Goal: Information Seeking & Learning: Learn about a topic

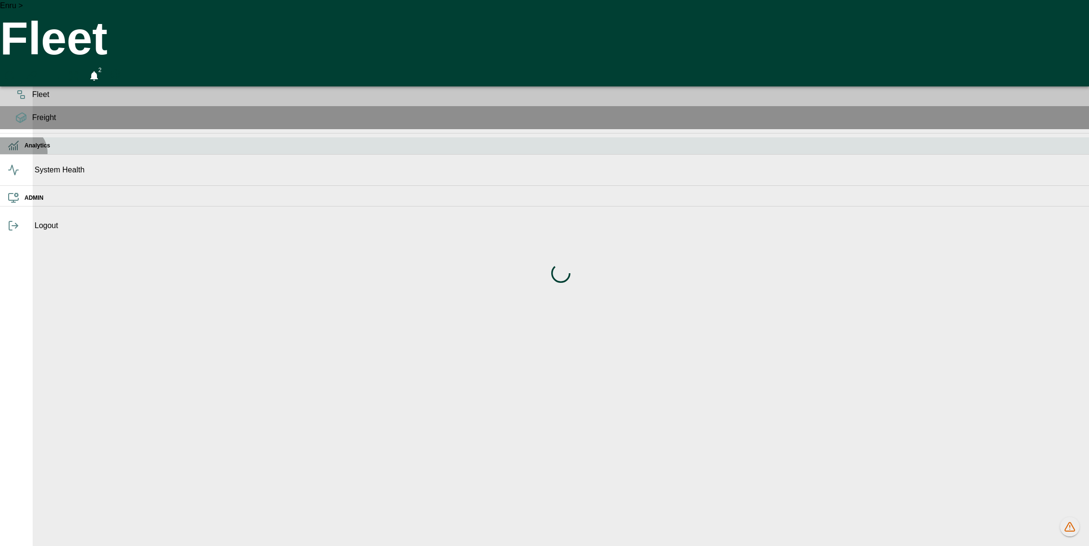
click at [19, 151] on icon at bounding box center [14, 146] width 12 height 12
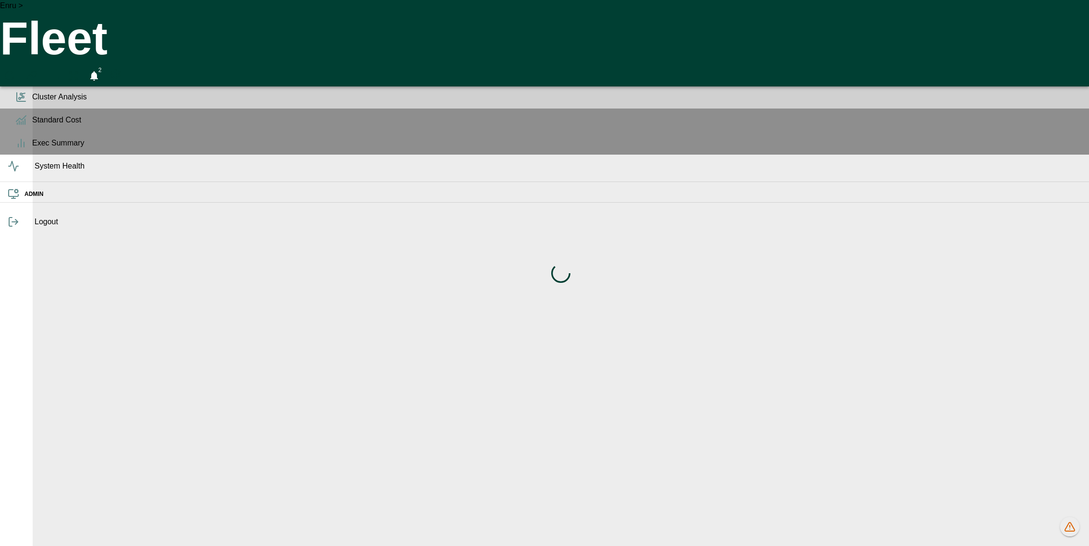
click at [32, 103] on span "Cluster Analysis" at bounding box center [556, 97] width 1049 height 12
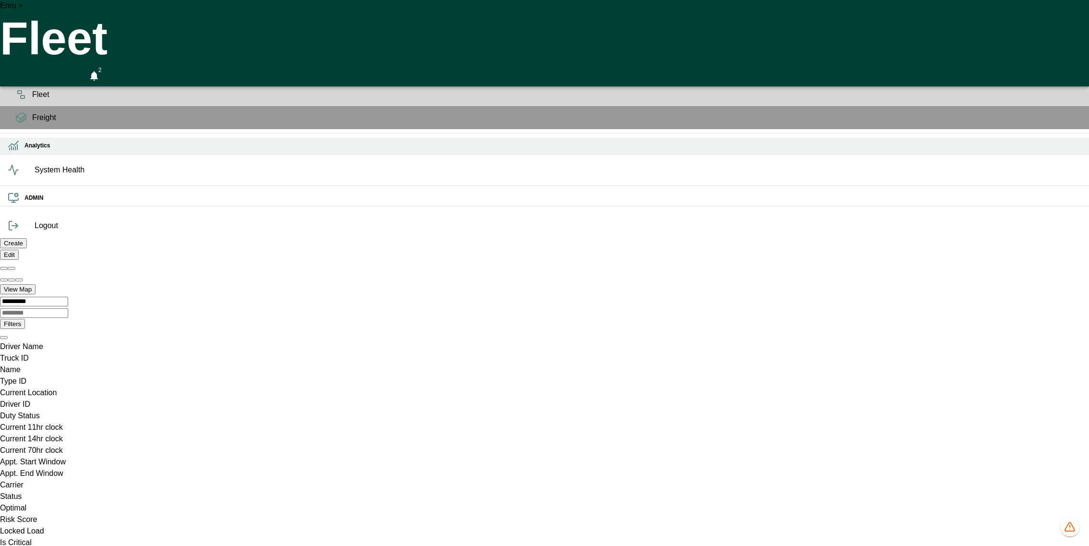
click at [25, 150] on h6 "Analytics" at bounding box center [552, 145] width 1057 height 9
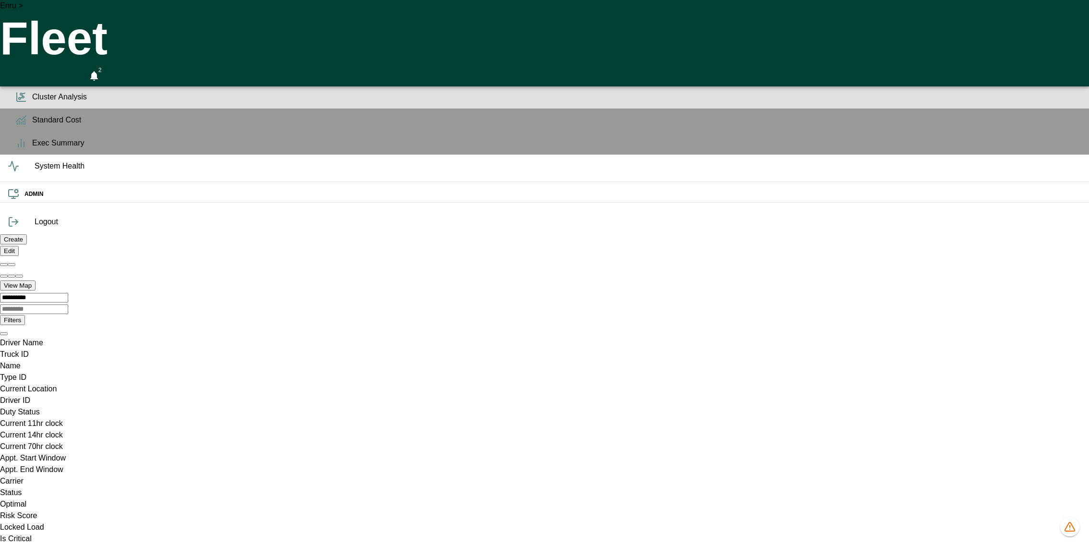
click at [32, 103] on span "Cluster Analysis" at bounding box center [556, 97] width 1049 height 12
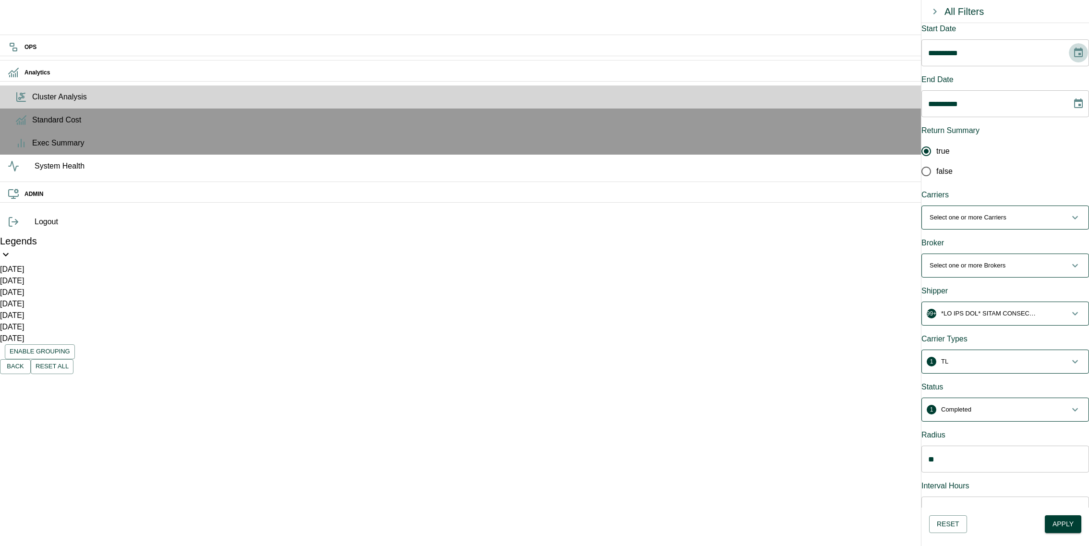
click at [1073, 50] on icon "Choose date, selected date is Aug 10, 2025" at bounding box center [1079, 53] width 12 height 12
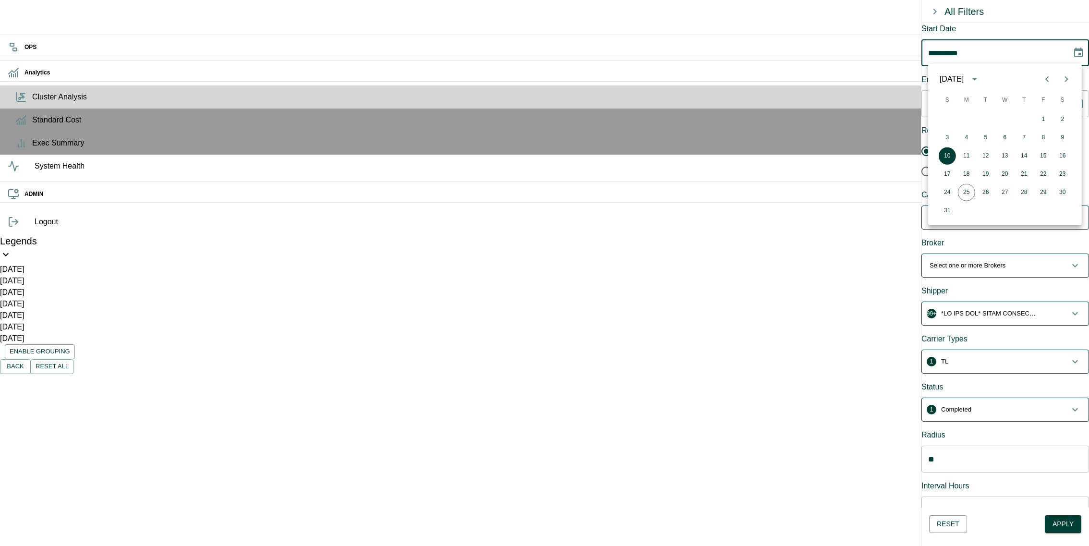
click at [964, 81] on div "[DATE]" at bounding box center [952, 79] width 24 height 12
click at [988, 155] on button "2025" at bounding box center [986, 158] width 35 height 17
click at [1049, 81] on icon "Previous month" at bounding box center [1048, 79] width 12 height 12
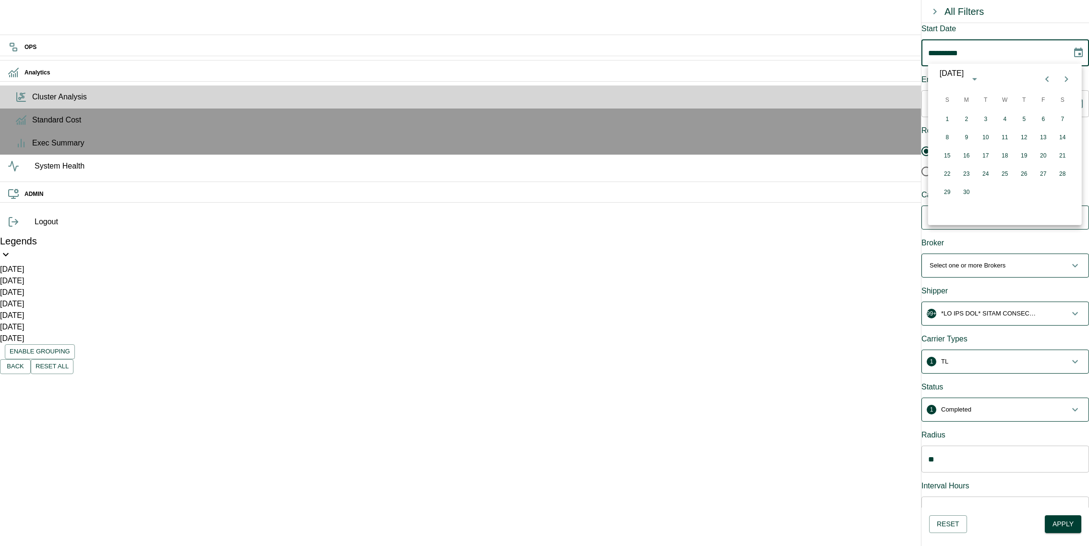
click at [1049, 81] on icon "Previous month" at bounding box center [1048, 79] width 12 height 12
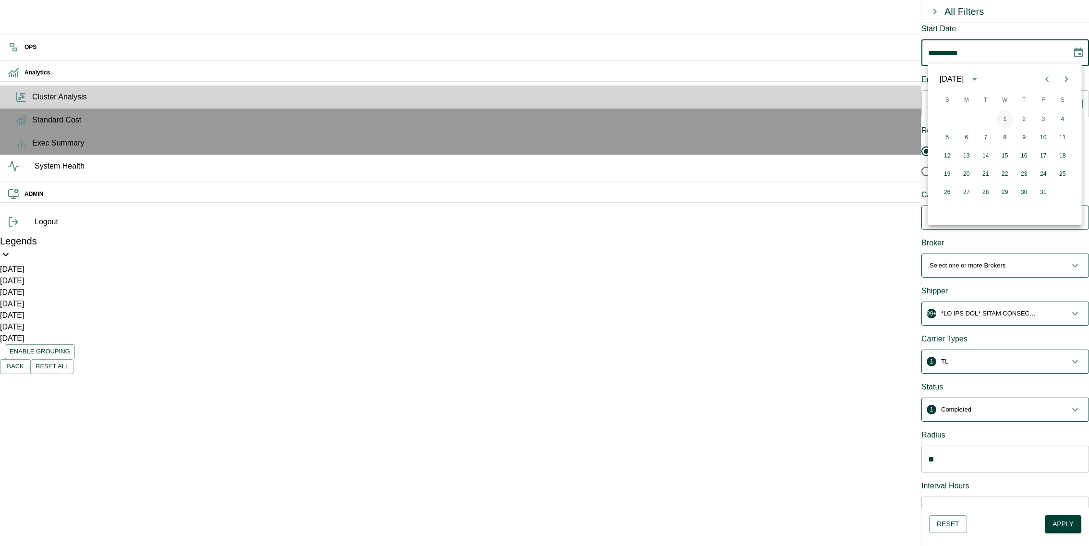
click at [1010, 119] on button "1" at bounding box center [1005, 119] width 17 height 17
type input "**********"
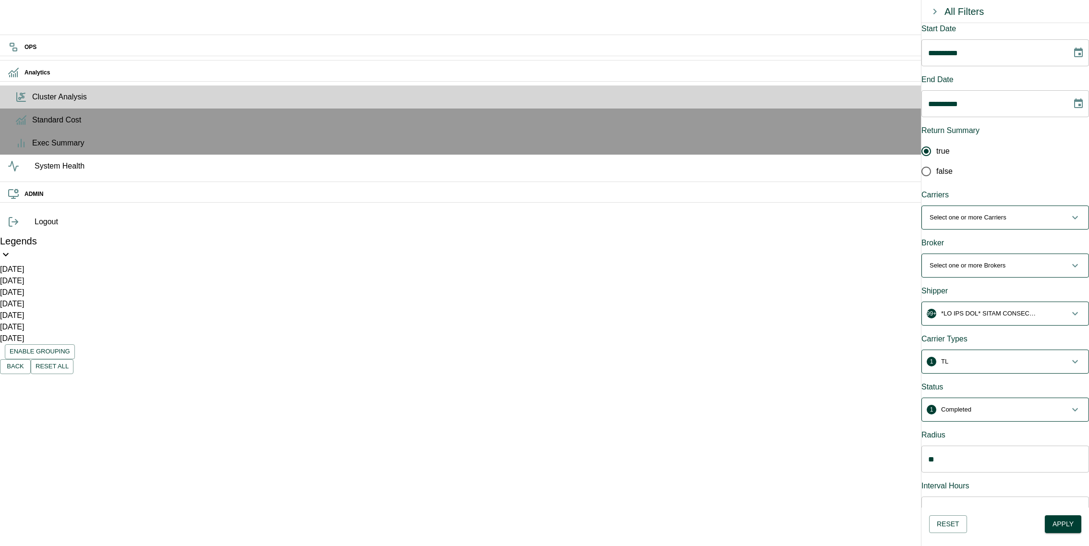
click at [983, 213] on p "Select one or more Carriers" at bounding box center [968, 218] width 77 height 10
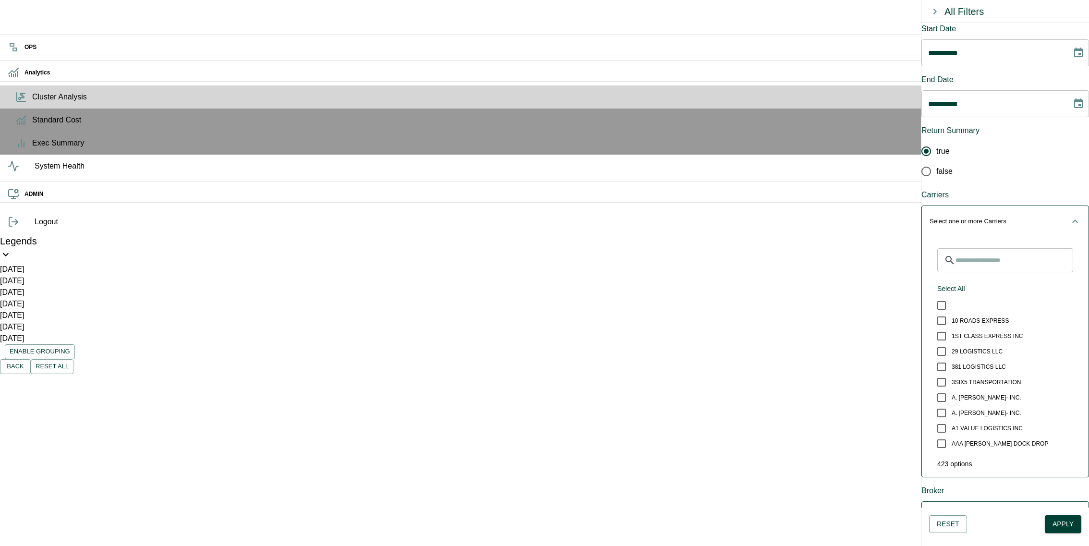
click at [988, 217] on p "Select one or more Carriers" at bounding box center [968, 222] width 77 height 10
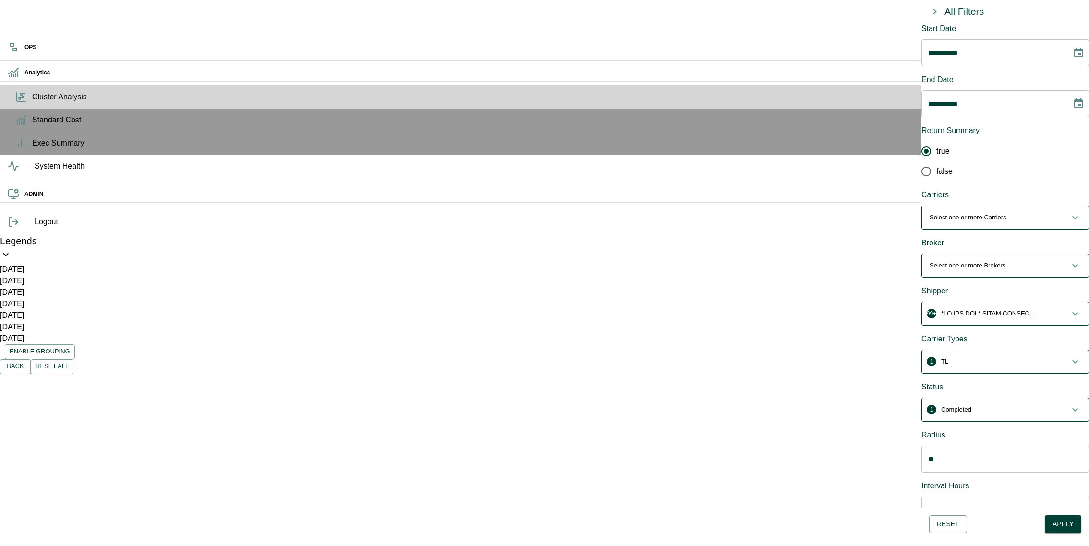
click at [976, 261] on p "Select one or more Brokers" at bounding box center [968, 266] width 76 height 10
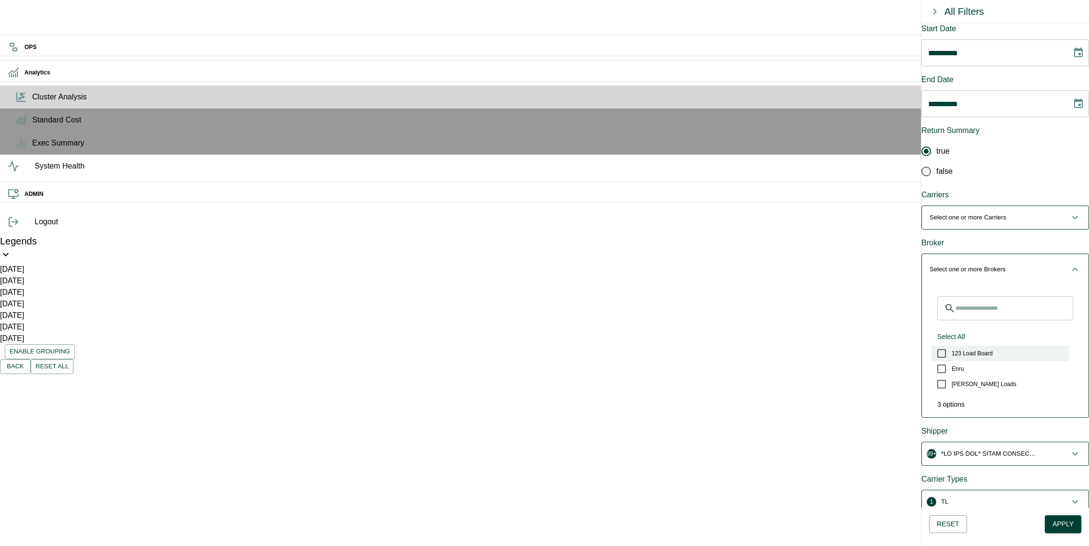
click at [983, 349] on span "123 Load Board" at bounding box center [972, 353] width 41 height 9
click at [986, 380] on span "[PERSON_NAME] Loads" at bounding box center [984, 384] width 65 height 9
click at [1020, 255] on button "1 [PERSON_NAME] Loads" at bounding box center [1005, 269] width 167 height 31
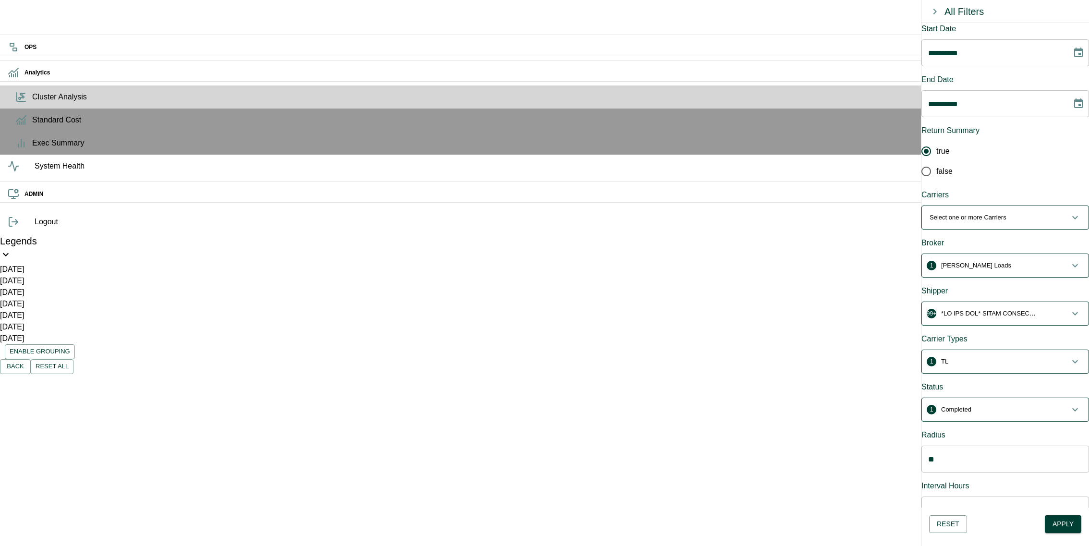
click at [998, 302] on button "99+" at bounding box center [1005, 313] width 167 height 23
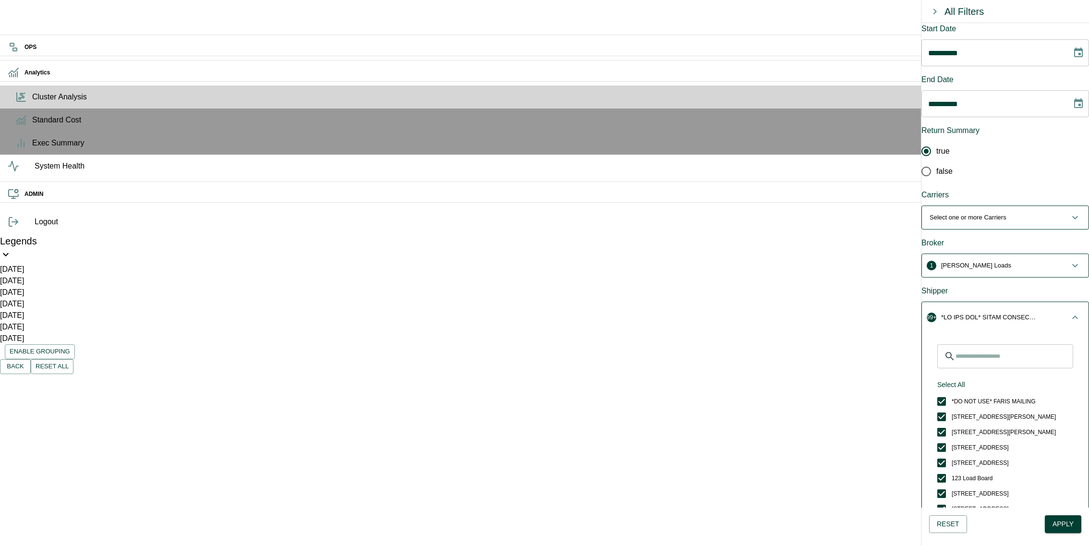
click at [998, 302] on button "99+" at bounding box center [1005, 317] width 167 height 31
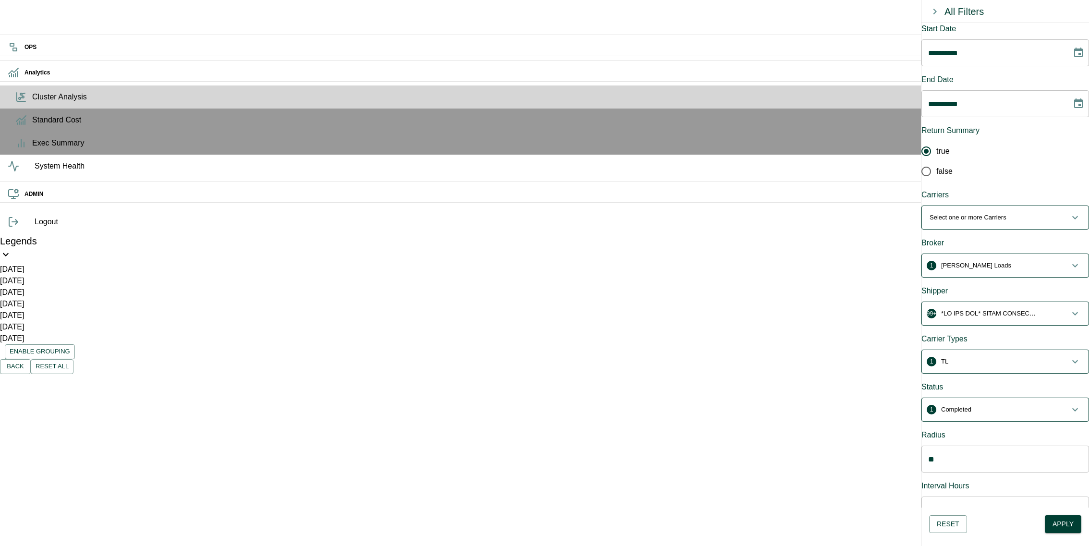
click at [998, 302] on button "99+" at bounding box center [1005, 313] width 167 height 23
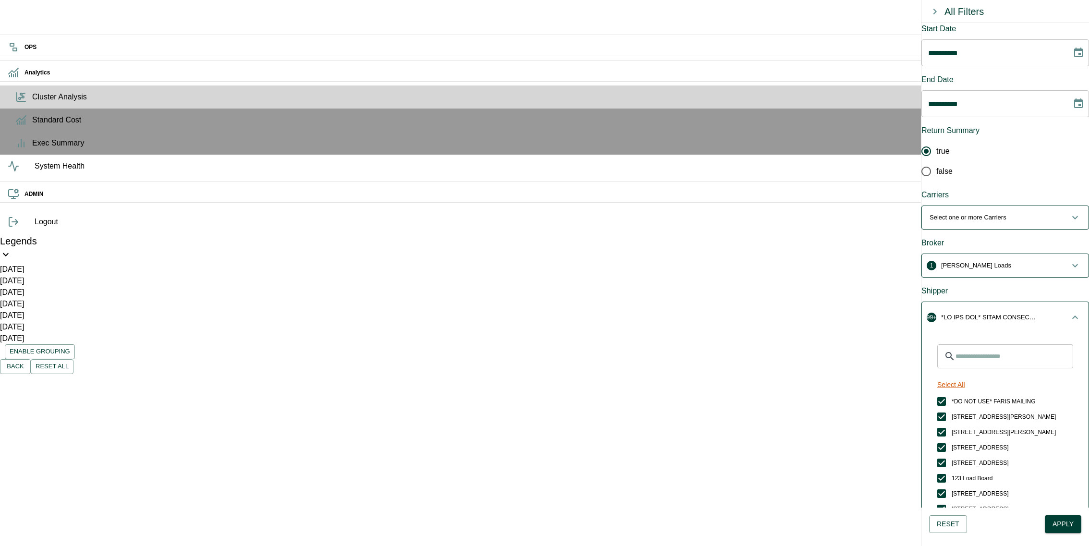
click at [966, 376] on button "Select All" at bounding box center [952, 385] width 36 height 18
click at [973, 376] on button "Unselect All" at bounding box center [955, 385] width 43 height 18
click at [999, 344] on input "Search for Shippers" at bounding box center [1015, 356] width 118 height 24
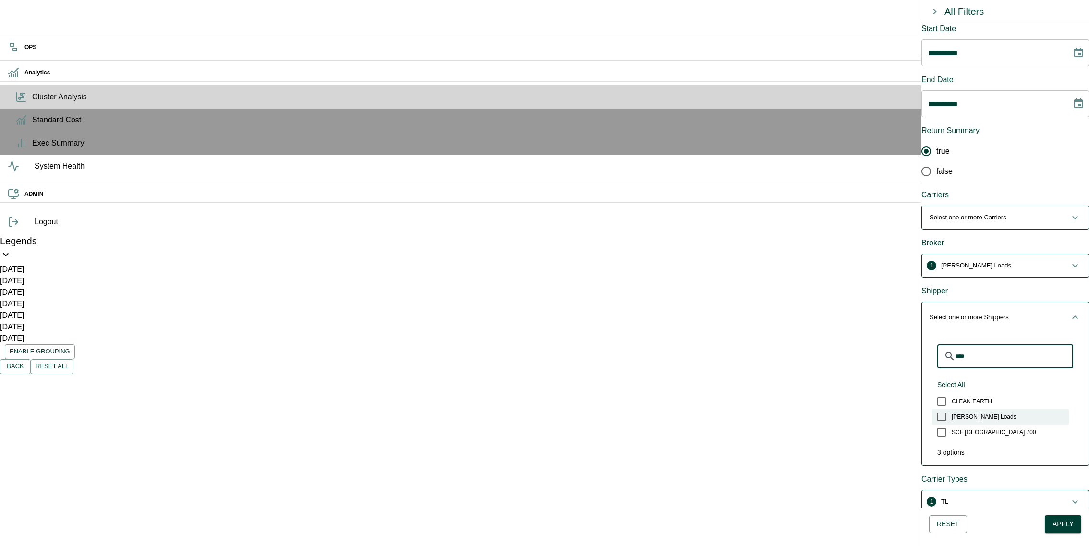
type input "****"
click at [1000, 409] on label "[PERSON_NAME] Loads" at bounding box center [1000, 416] width 137 height 15
click at [1027, 313] on span "1 [PERSON_NAME] Loads" at bounding box center [1000, 318] width 140 height 10
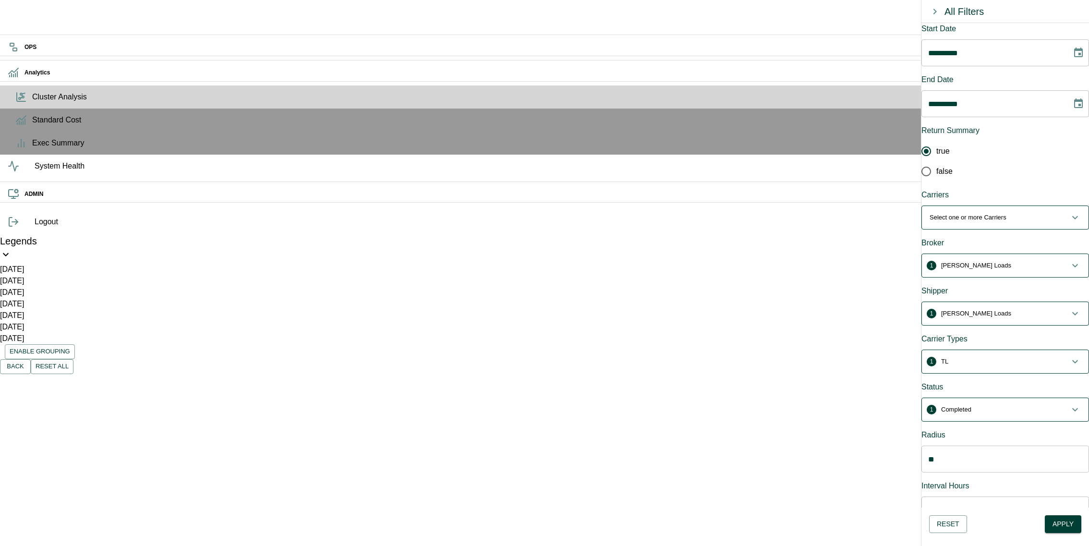
click at [1017, 357] on span "1 TL" at bounding box center [1000, 362] width 140 height 10
click at [1007, 361] on span "2 TL, LTL" at bounding box center [1000, 366] width 140 height 10
click at [998, 405] on span "1 Completed" at bounding box center [1000, 410] width 140 height 10
click at [969, 472] on button "Select All" at bounding box center [952, 481] width 36 height 18
click at [1012, 409] on p "Dispatched, Unassigned, Assigned, Pending, Cancelled, Completed" at bounding box center [989, 414] width 96 height 10
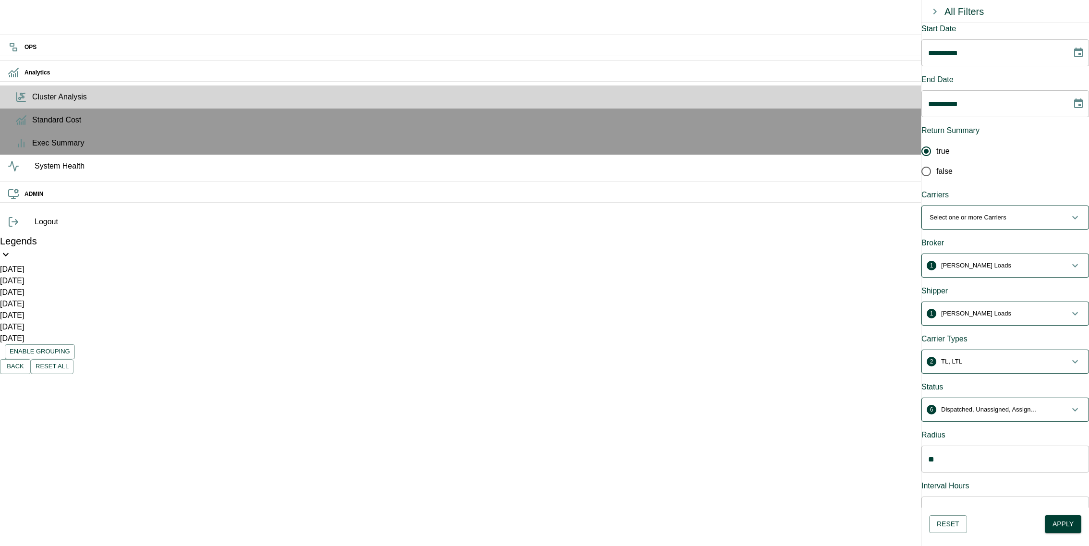
click at [1063, 521] on button "Apply" at bounding box center [1063, 524] width 37 height 18
click at [970, 210] on button "Select one or more Carriers" at bounding box center [1005, 217] width 167 height 23
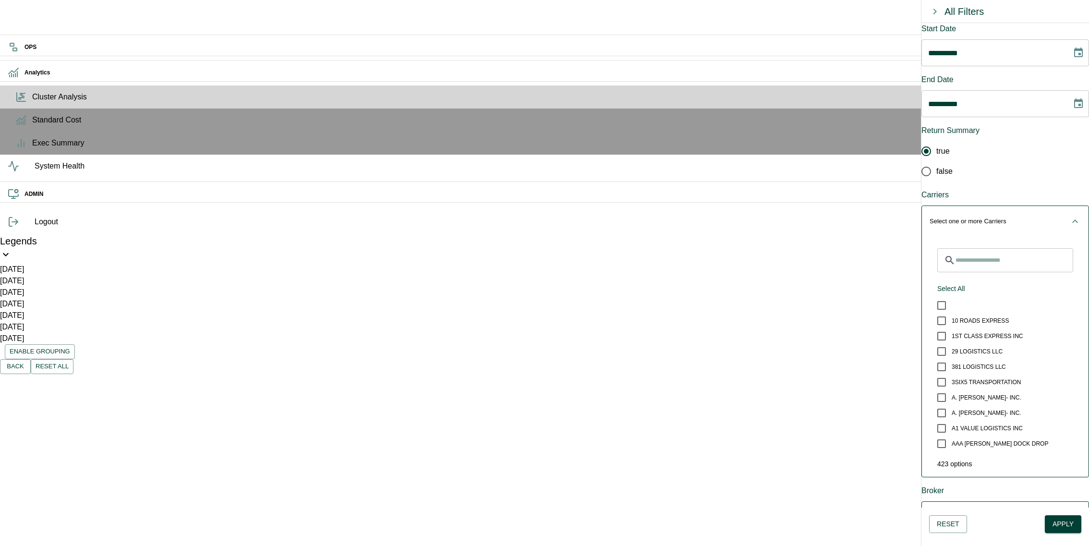
click at [970, 210] on button "Select one or more Carriers" at bounding box center [1005, 221] width 167 height 31
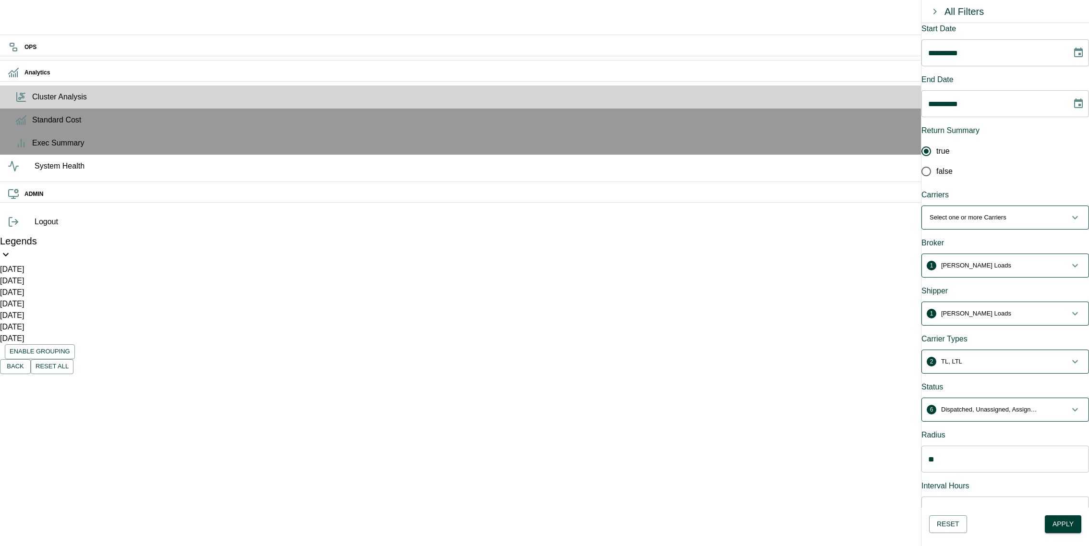
click at [1004, 357] on span "2 TL, LTL" at bounding box center [1000, 362] width 140 height 10
click at [965, 424] on button "Select All" at bounding box center [952, 433] width 36 height 18
click at [1016, 361] on p "TL, LTL, Other, Test, Intermodal, Customer Routed, OTM, None, TEST_BE, COMPANY,…" at bounding box center [989, 366] width 96 height 10
click at [1065, 517] on button "Apply" at bounding box center [1063, 524] width 37 height 18
click at [995, 213] on p "Select one or more Carriers" at bounding box center [968, 218] width 77 height 10
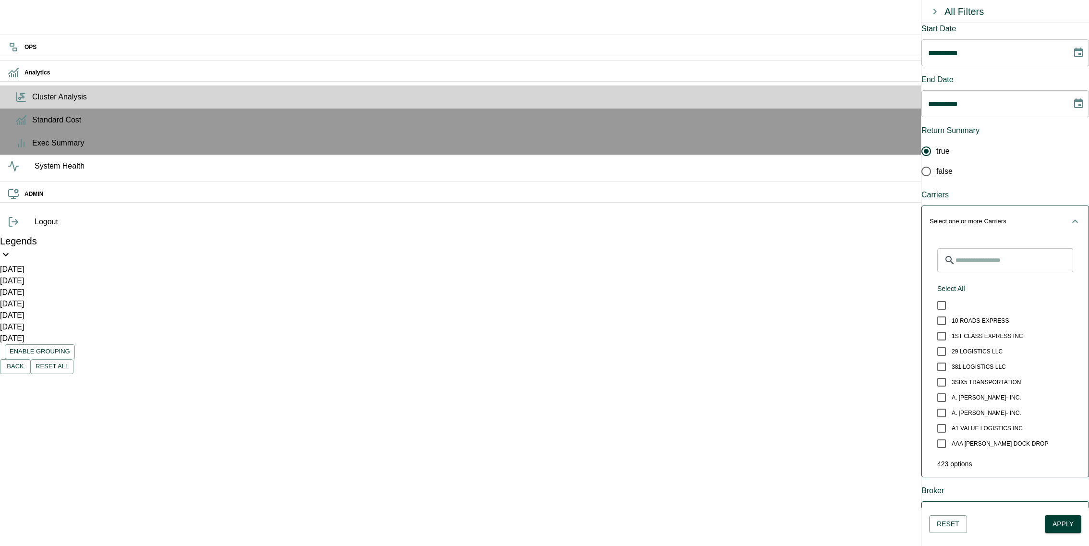
click at [1010, 208] on button "Select one or more Carriers" at bounding box center [1005, 221] width 167 height 31
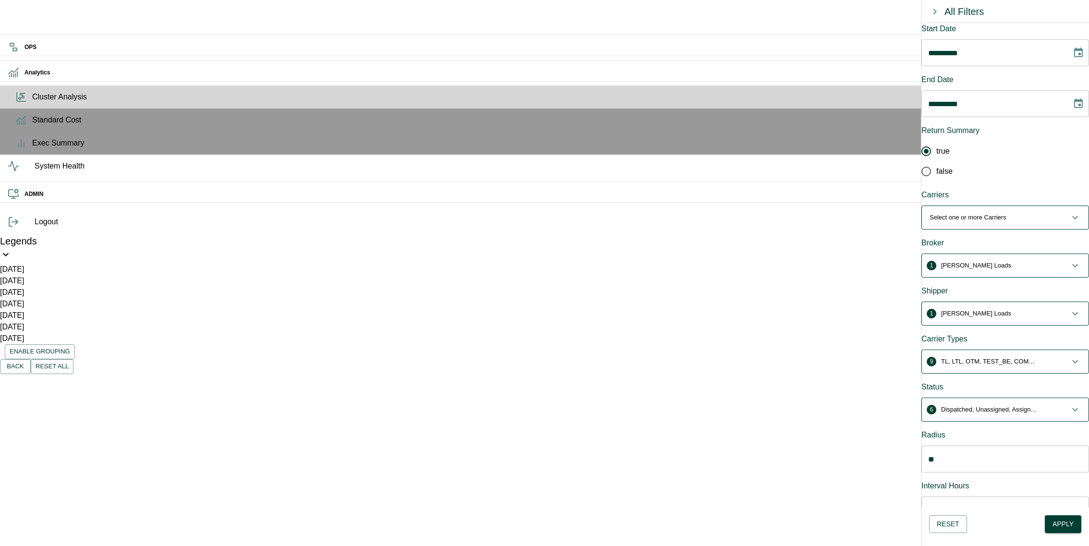
click at [997, 405] on p "Dispatched, Unassigned, Assigned, Pending, Cancelled, Completed" at bounding box center [989, 410] width 96 height 10
click at [976, 472] on button "Unselect All" at bounding box center [955, 481] width 43 height 18
click at [975, 524] on span "Assigned" at bounding box center [964, 528] width 24 height 9
click at [1059, 523] on button "Apply" at bounding box center [1063, 524] width 37 height 18
click at [1005, 398] on button "1 Assigned" at bounding box center [1005, 413] width 167 height 31
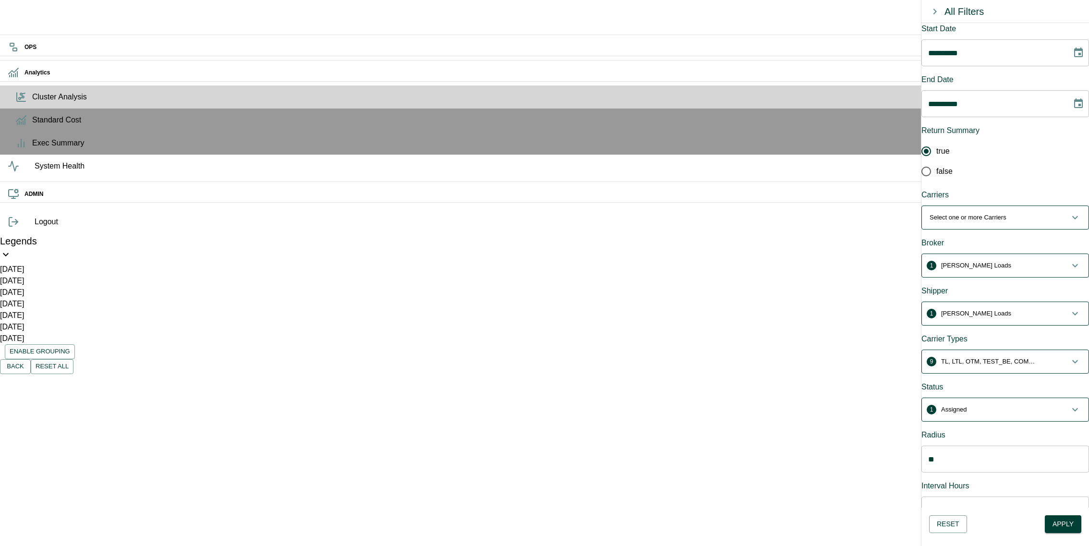
click at [537, 417] on span "CUS_QUAD_LOC_57399-WED-false" at bounding box center [522, 421] width 128 height 8
click at [549, 416] on div "ID: CUS_QUAD_LOC_57399-WED-false Node Name: HURON, SD Wkly Deliveries: 0,1,0,0,…" at bounding box center [571, 471] width 247 height 111
click at [1069, 58] on button "Choose date, selected date is Aug 10, 2025" at bounding box center [1078, 52] width 19 height 19
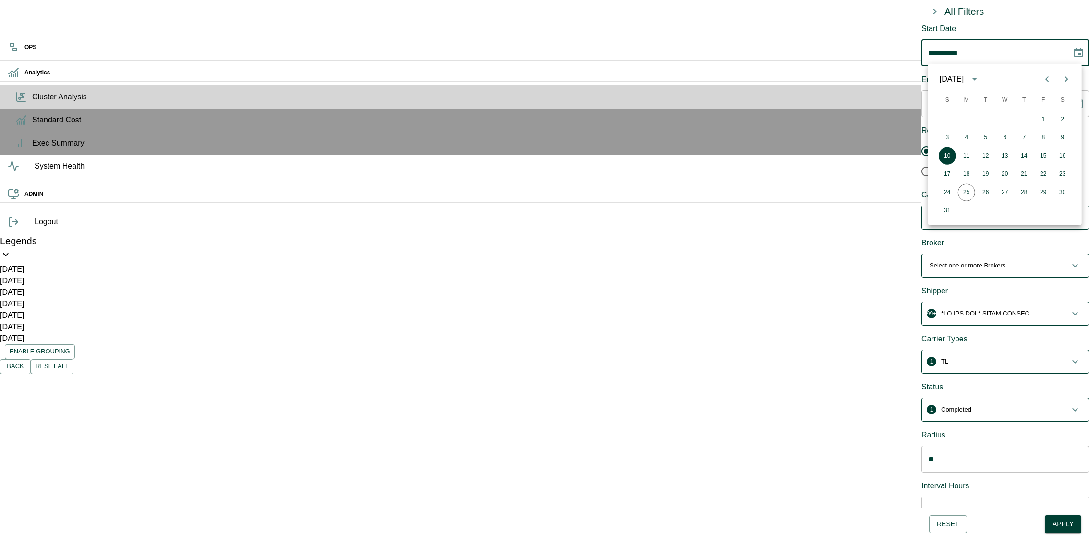
click at [977, 79] on icon "calendar view is open, switch to year view" at bounding box center [975, 79] width 5 height 2
click at [985, 156] on button "2025" at bounding box center [986, 158] width 35 height 17
click at [1043, 80] on icon "Previous month" at bounding box center [1048, 79] width 12 height 12
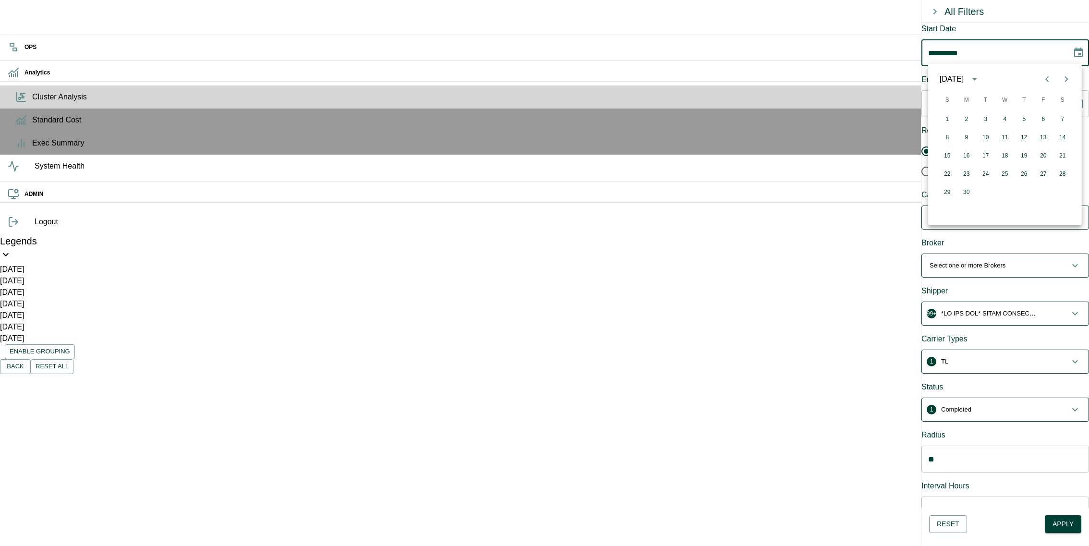
click at [1043, 80] on icon "Previous month" at bounding box center [1048, 79] width 12 height 12
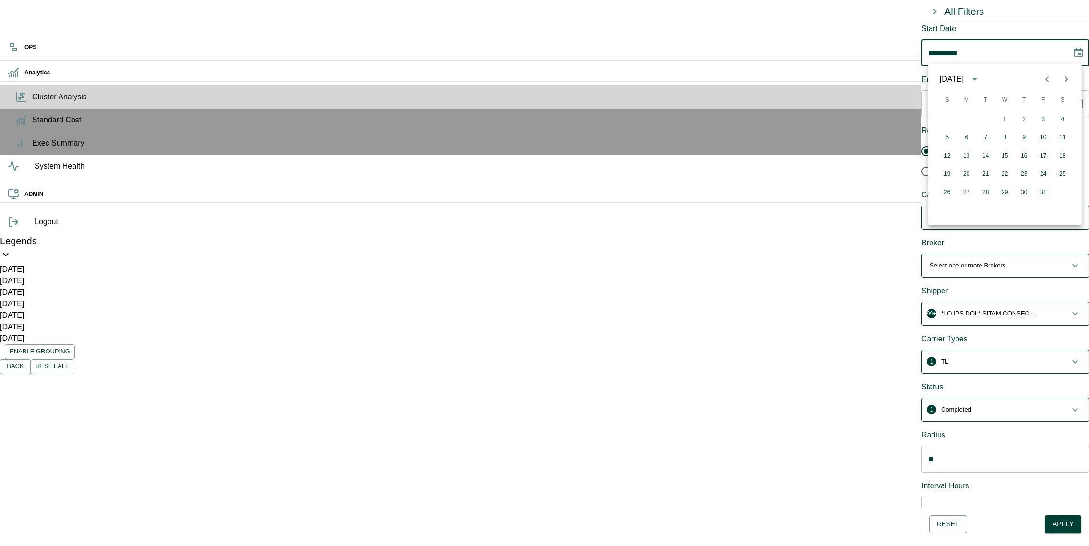
click at [997, 123] on div "1 2 3 4" at bounding box center [1005, 119] width 154 height 17
click at [1005, 122] on button "1" at bounding box center [1005, 119] width 17 height 17
type input "**********"
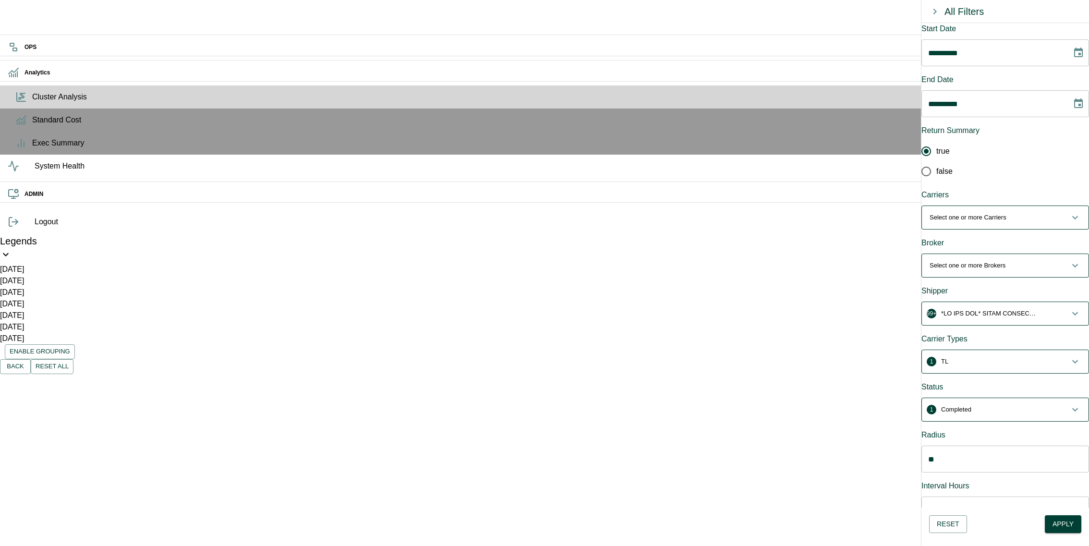
click at [951, 206] on button "Select one or more Carriers" at bounding box center [1005, 217] width 167 height 23
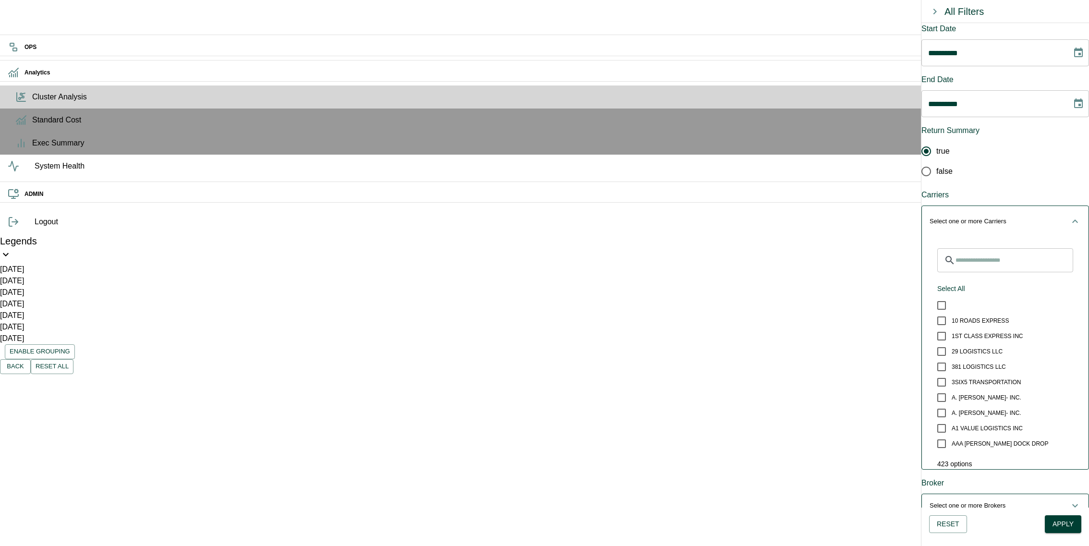
click at [951, 206] on button "Select one or more Carriers" at bounding box center [1005, 221] width 167 height 31
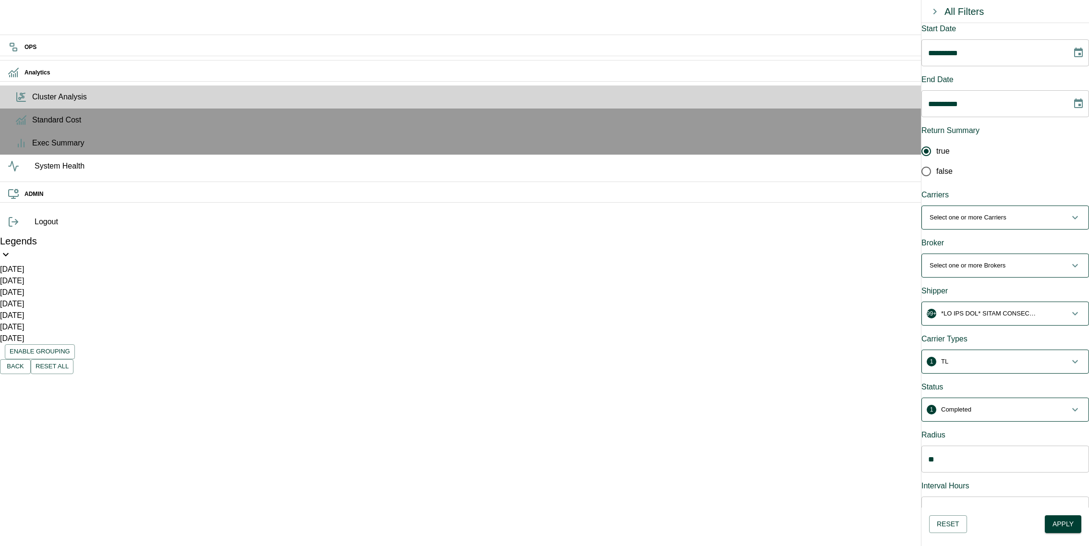
click at [975, 261] on p "Select one or more Brokers" at bounding box center [968, 266] width 76 height 10
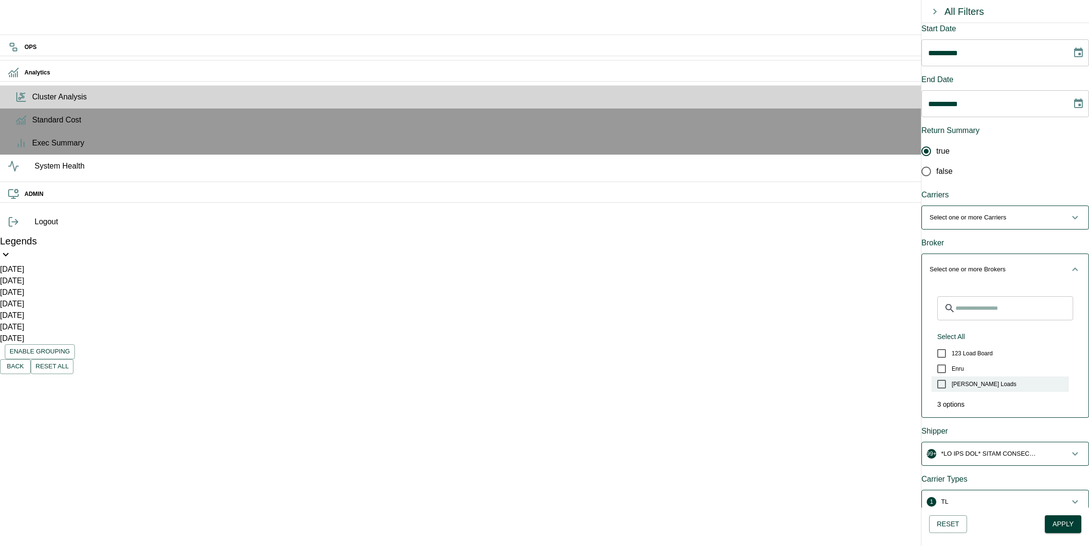
click at [968, 380] on span "[PERSON_NAME] Loads" at bounding box center [984, 384] width 65 height 9
click at [1007, 285] on div "​ Select All Unselect All 123 Load Board Enru [PERSON_NAME] Loads 3 options" at bounding box center [1005, 351] width 167 height 133
click at [1013, 254] on button "1 [PERSON_NAME] Loads" at bounding box center [1005, 269] width 167 height 31
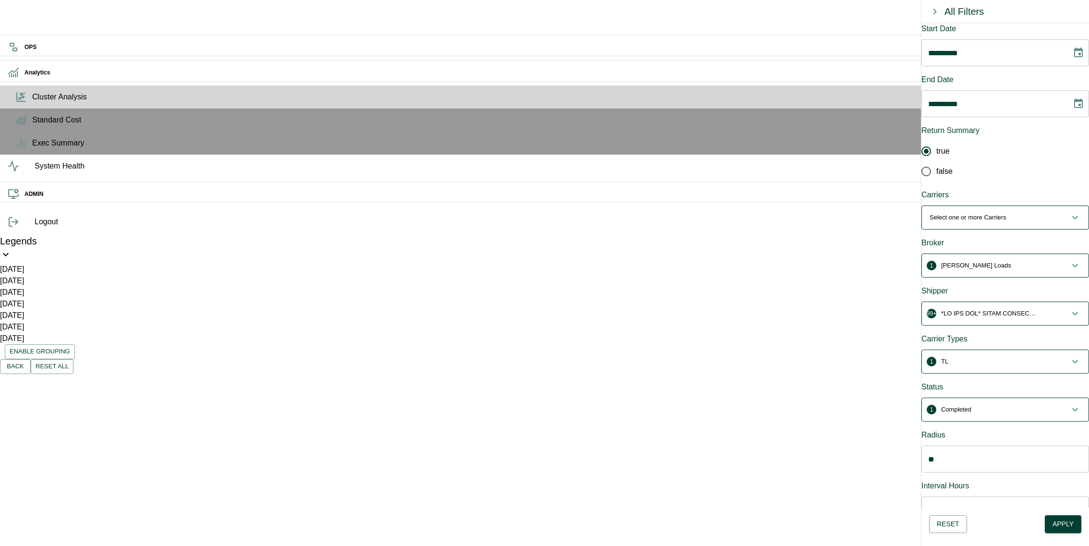
click at [998, 309] on p "button" at bounding box center [989, 314] width 96 height 10
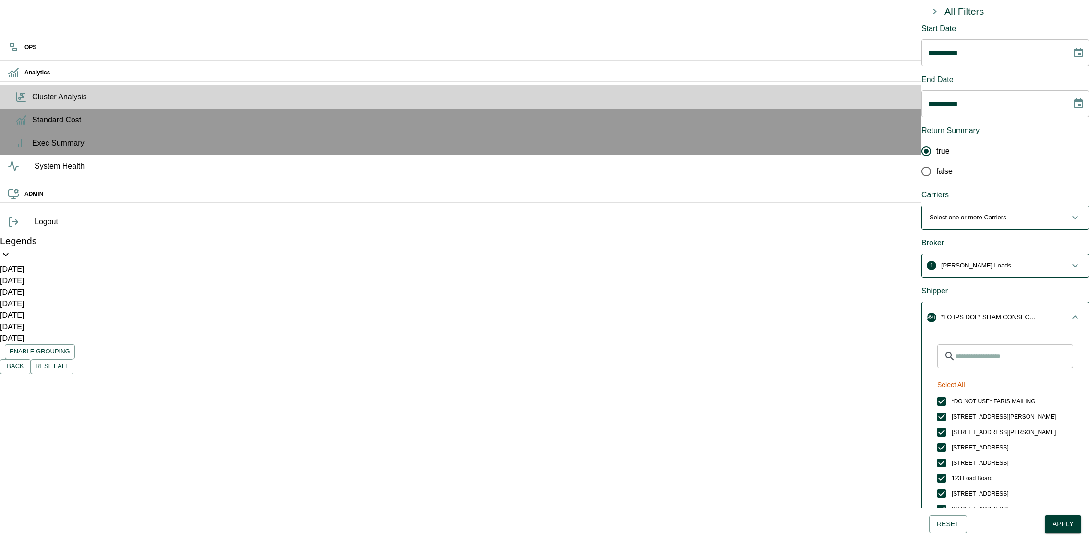
click at [969, 376] on button "Select All" at bounding box center [952, 385] width 36 height 18
click at [976, 376] on button "Unselect All" at bounding box center [955, 385] width 43 height 18
click at [1004, 344] on input "Search for Shippers" at bounding box center [1015, 356] width 118 height 24
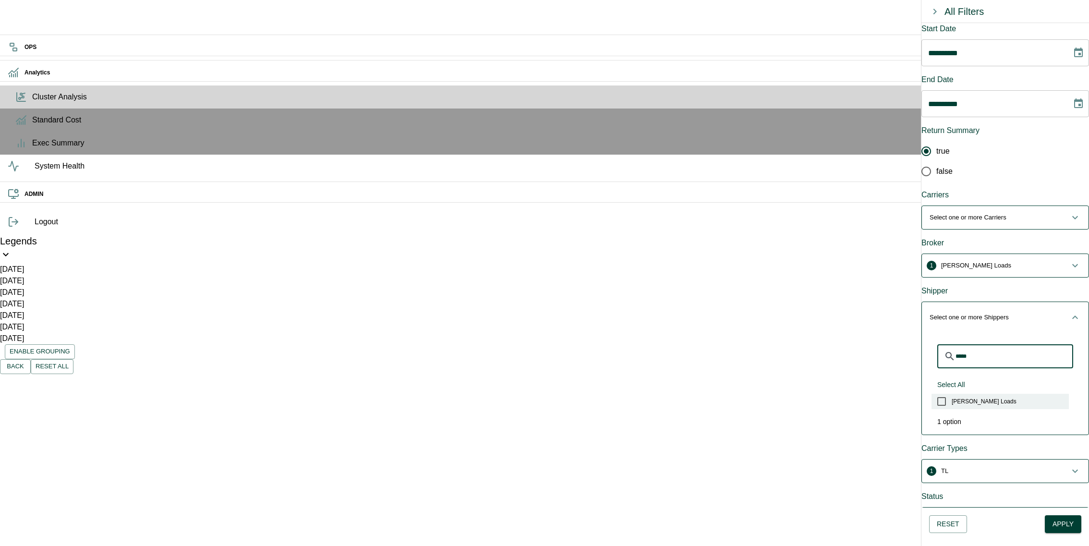
type input "*****"
click at [994, 394] on label "[PERSON_NAME] Loads" at bounding box center [1000, 401] width 137 height 15
click at [1019, 302] on button "1 [PERSON_NAME] Loads" at bounding box center [1005, 317] width 167 height 31
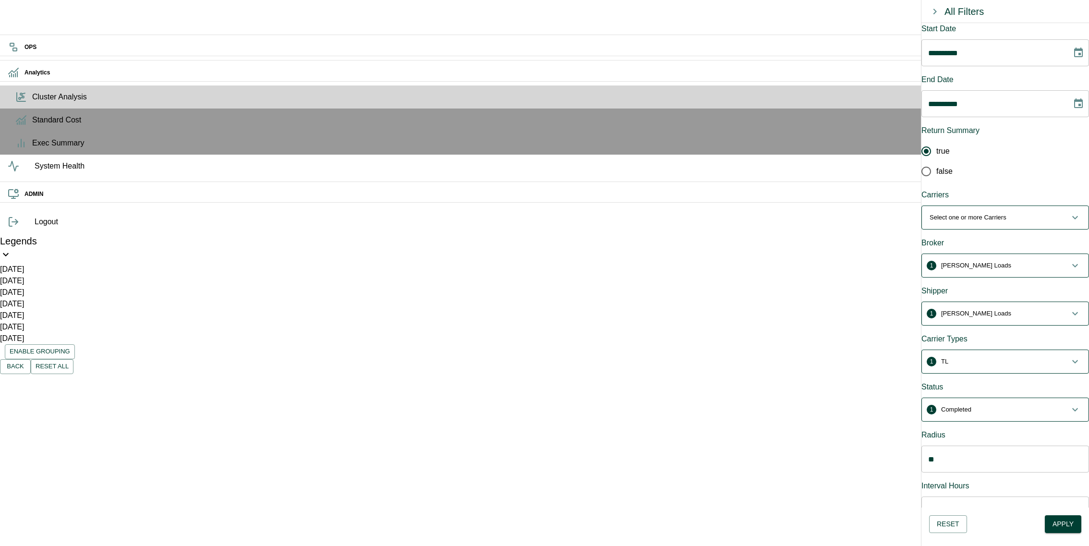
click at [1007, 357] on span "1 TL" at bounding box center [1000, 362] width 140 height 10
click at [959, 461] on span "LTL" at bounding box center [957, 465] width 10 height 9
click at [999, 381] on div "​ Select All Unselect All TL LTL Other Test Intermodal Customer Routed OTM None…" at bounding box center [1005, 501] width 167 height 240
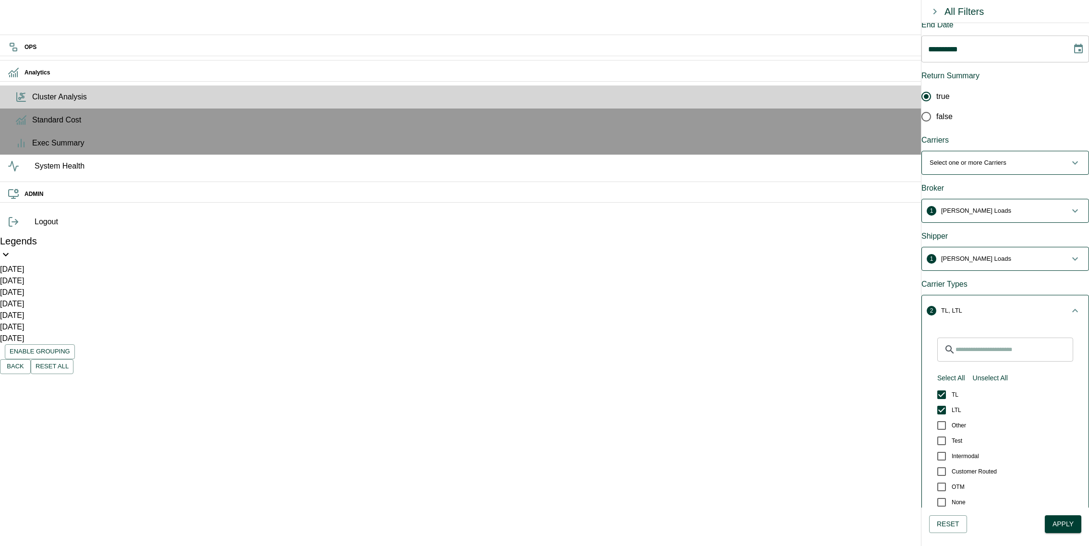
scroll to position [61, 0]
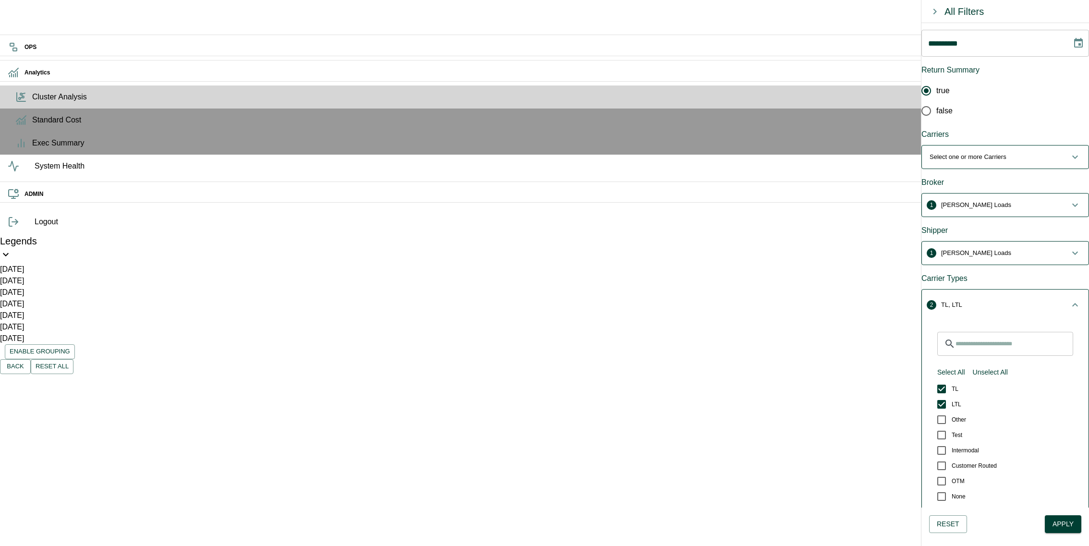
click at [1006, 300] on span "2 TL, LTL" at bounding box center [1000, 305] width 140 height 10
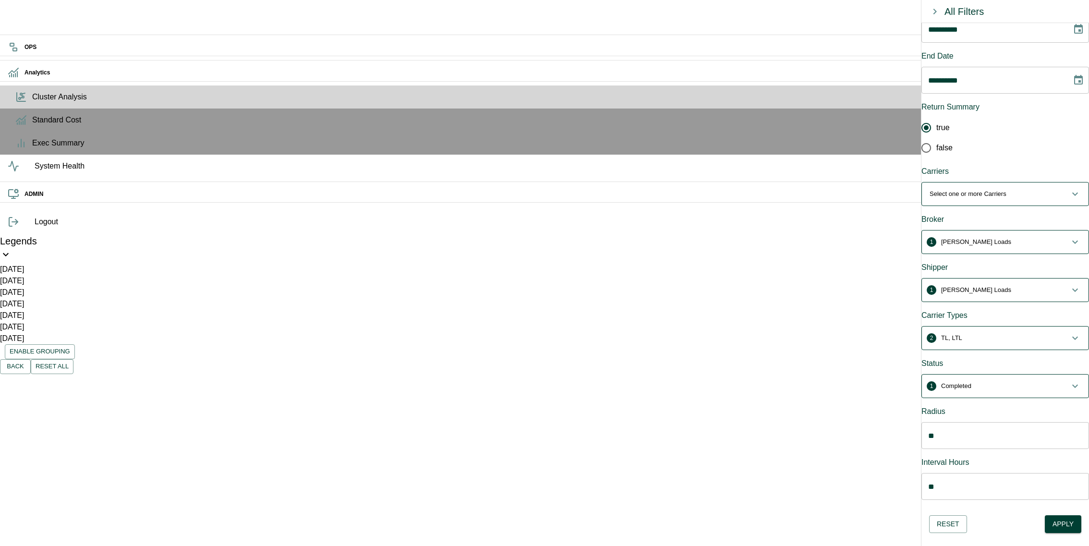
scroll to position [0, 0]
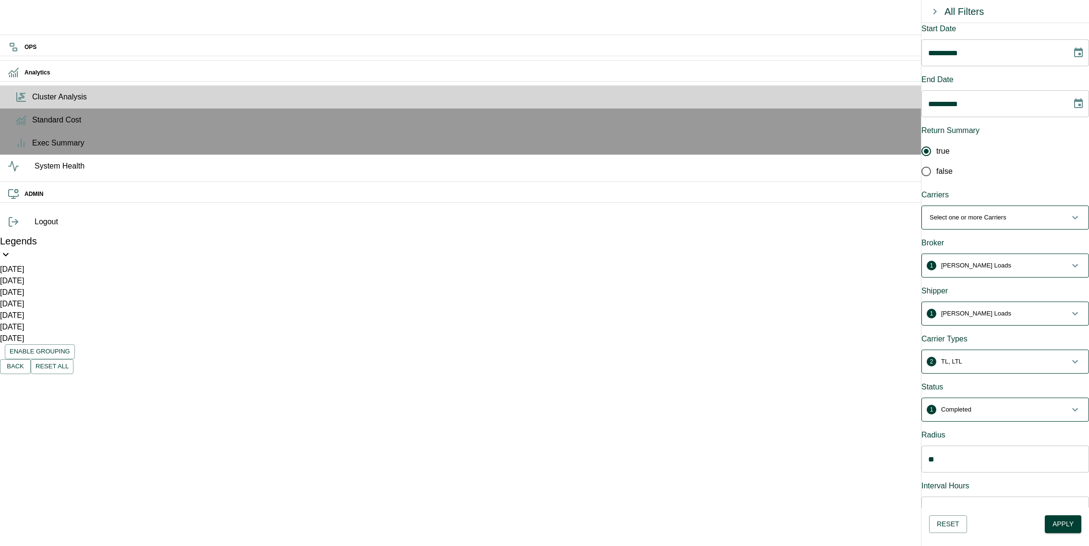
click at [1009, 398] on button "1 Completed" at bounding box center [1005, 409] width 167 height 23
click at [975, 509] on span "Assigned" at bounding box center [964, 513] width 24 height 9
click at [998, 472] on button "Unselect All" at bounding box center [990, 481] width 43 height 18
click at [969, 509] on span "Assigned" at bounding box center [964, 513] width 24 height 9
click at [1013, 398] on button "1 Assigned" at bounding box center [1005, 413] width 167 height 31
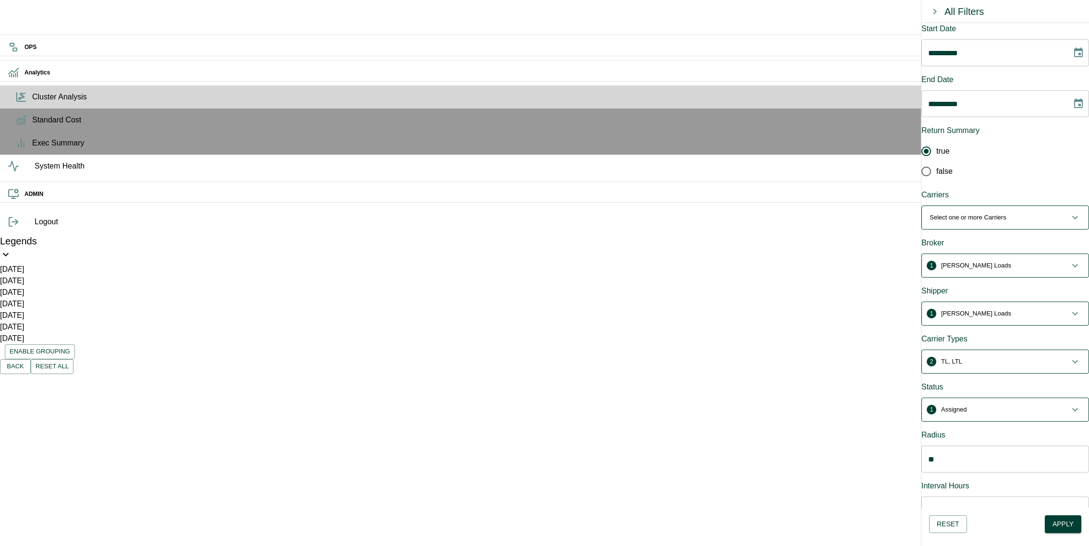
click at [1069, 518] on button "Apply" at bounding box center [1063, 524] width 37 height 18
click at [341, 406] on div "ID: CUS_QUAD_LOC_95799-TUE-false Node Name: [GEOGRAPHIC_DATA], [GEOGRAPHIC_DATA…" at bounding box center [316, 461] width 247 height 111
click at [996, 357] on span "2 TL, LTL" at bounding box center [1000, 362] width 140 height 10
click at [996, 361] on span "2 TL, LTL" at bounding box center [1000, 366] width 140 height 10
click at [1020, 357] on span "2 TL, LTL" at bounding box center [1000, 362] width 140 height 10
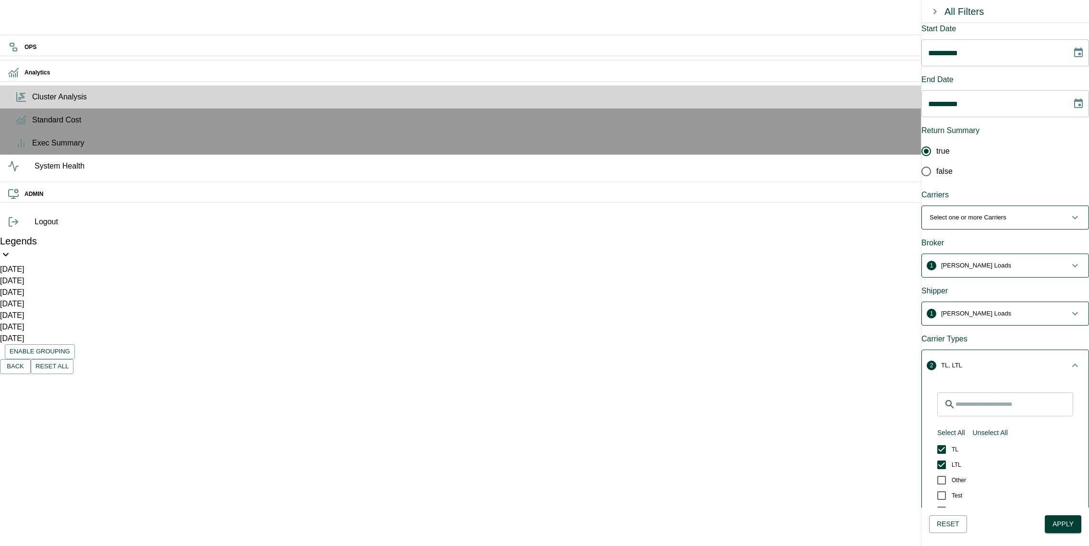
click at [1020, 361] on span "2 TL, LTL" at bounding box center [1000, 366] width 140 height 10
click at [1014, 405] on span "1 Assigned" at bounding box center [1000, 410] width 140 height 10
click at [1014, 409] on span "1 Assigned" at bounding box center [1000, 414] width 140 height 10
click at [994, 357] on span "2 TL, LTL" at bounding box center [1000, 362] width 140 height 10
click at [969, 424] on button "Select All" at bounding box center [952, 433] width 36 height 18
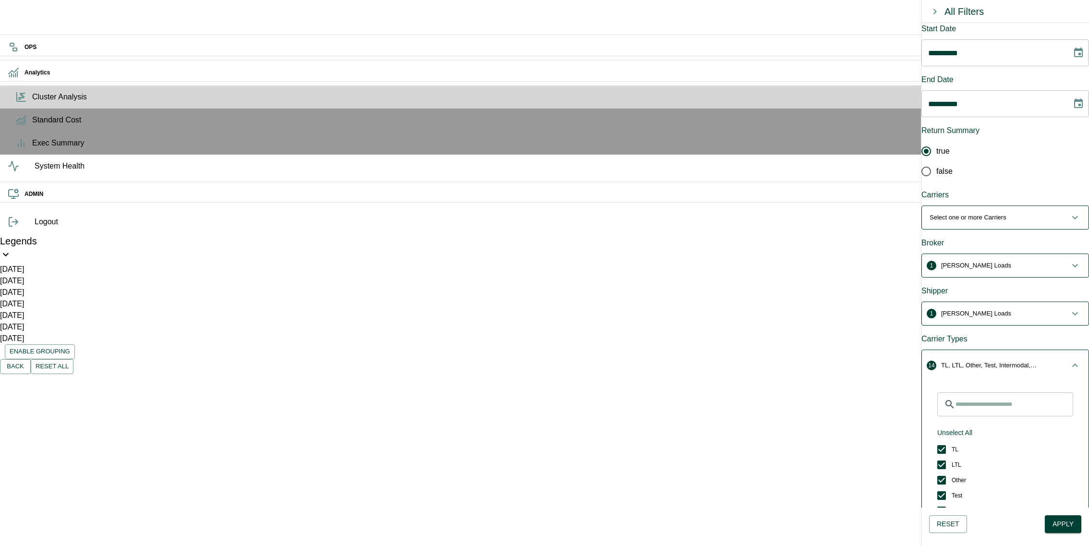
click at [1048, 361] on span "14 TL, LTL, Other, Test, Intermodal, Customer Routed, OTM, None, TEST_BE, WEEKL…" at bounding box center [1000, 366] width 140 height 10
click at [1031, 398] on button "1 Assigned" at bounding box center [1005, 409] width 167 height 23
click at [1031, 398] on button "1 Assigned" at bounding box center [1005, 413] width 167 height 31
click at [1064, 520] on button "Apply" at bounding box center [1063, 524] width 37 height 18
click at [1003, 357] on p "TL, LTL, OTM, TEST_BE, WEEKLY, COMPANY, , DED, EXPEDITED GROUND" at bounding box center [989, 362] width 96 height 10
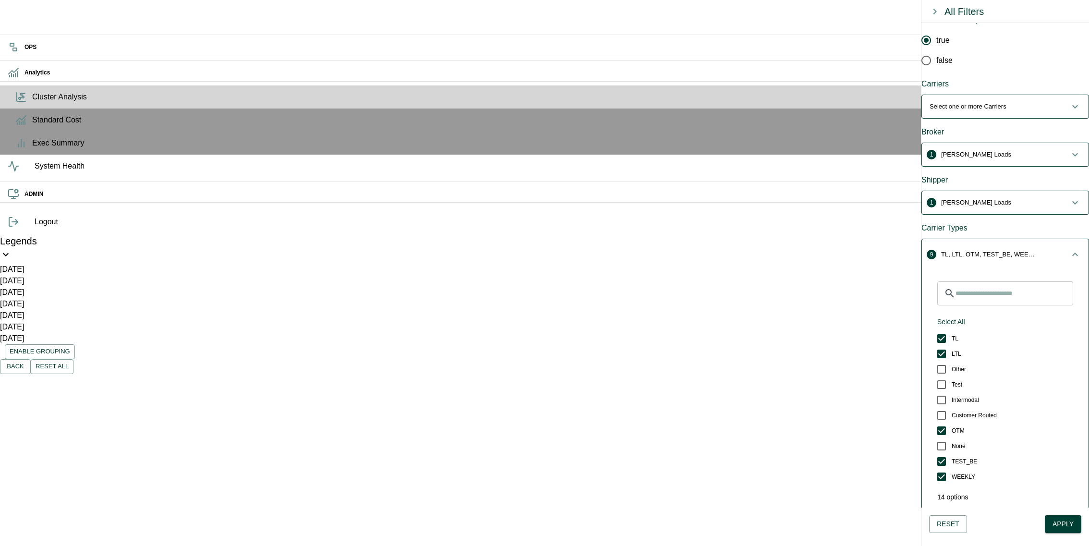
scroll to position [116, 0]
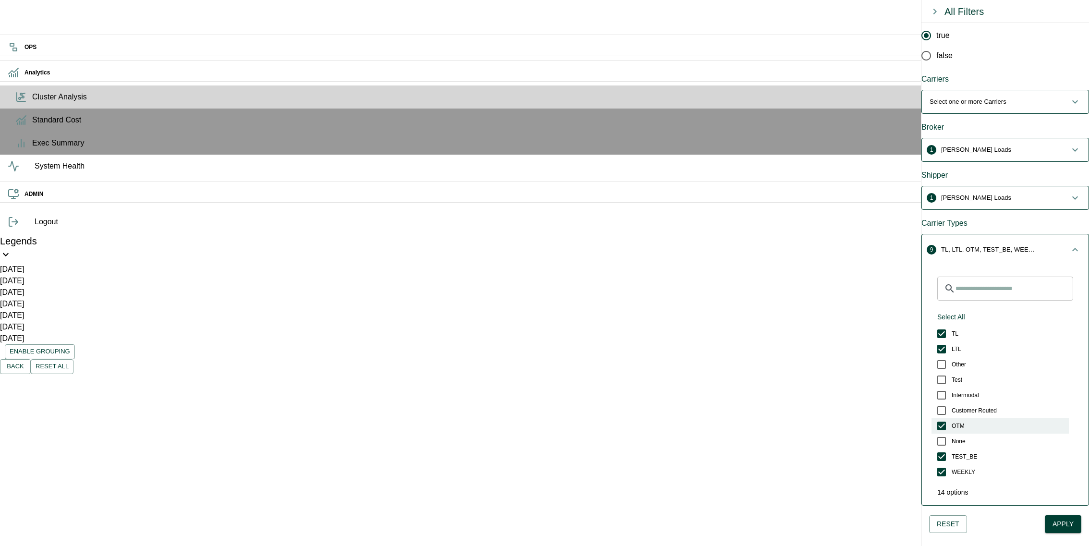
click at [986, 418] on label "OTM" at bounding box center [1000, 425] width 137 height 15
click at [986, 449] on label "TEST_BE" at bounding box center [1000, 456] width 137 height 15
click at [985, 464] on label "WEEKLY" at bounding box center [1000, 471] width 137 height 15
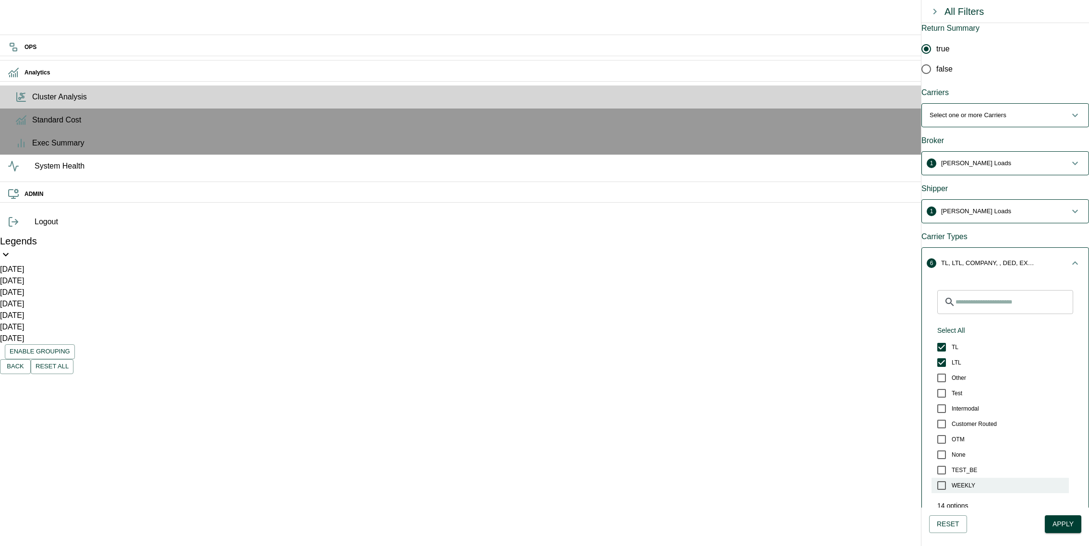
scroll to position [97, 0]
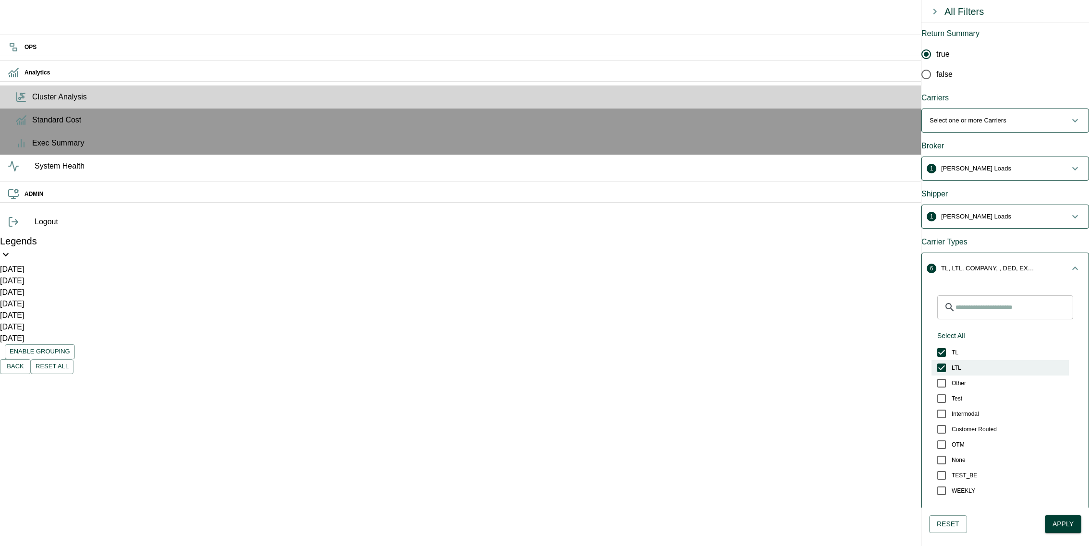
click at [974, 360] on label "LTL" at bounding box center [1000, 367] width 137 height 15
click at [971, 345] on label "TL" at bounding box center [1000, 352] width 137 height 15
click at [966, 345] on label "TL" at bounding box center [1000, 352] width 137 height 15
click at [962, 364] on span "LTL" at bounding box center [957, 368] width 10 height 9
click at [1021, 264] on p "TL, LTL, COMPANY, , DED, EXPEDITED GROUND" at bounding box center [989, 269] width 96 height 10
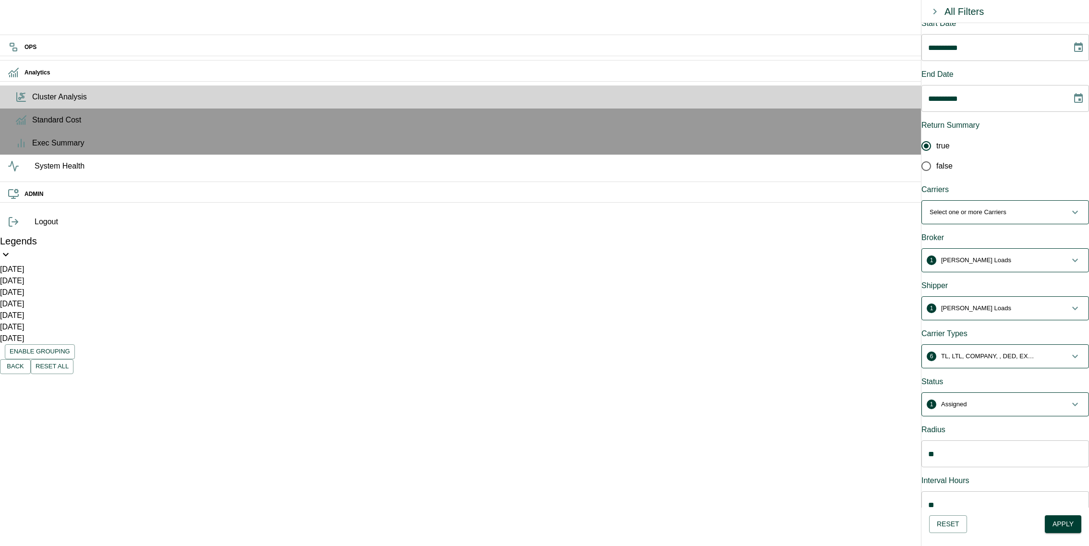
scroll to position [0, 0]
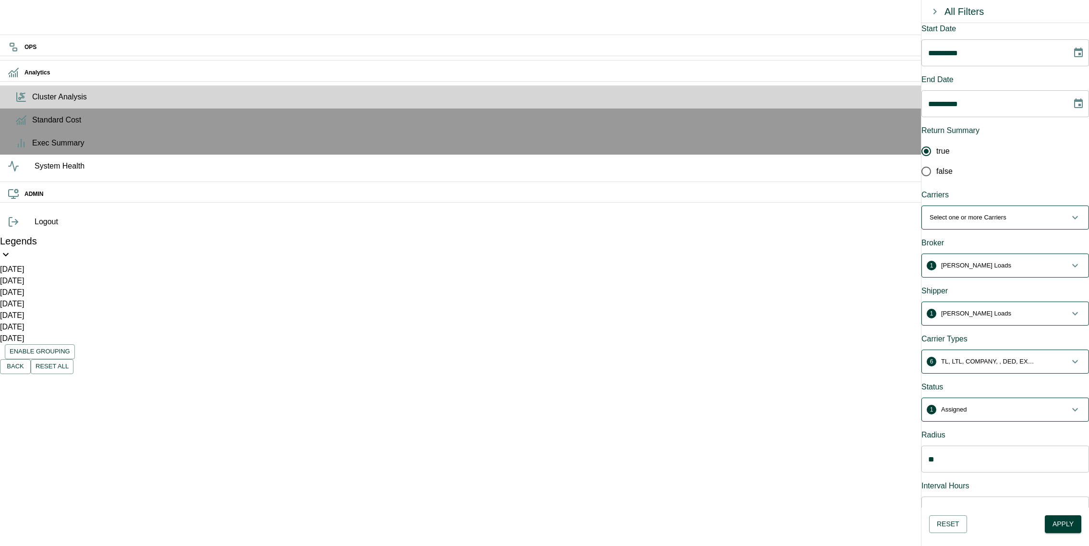
click at [1034, 405] on span "1 Assigned" at bounding box center [1000, 410] width 140 height 10
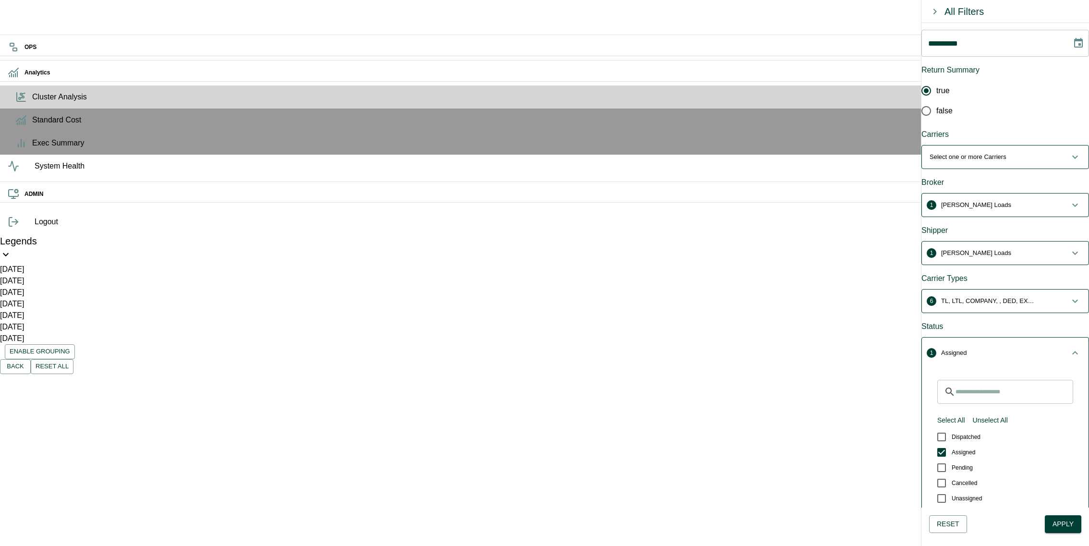
scroll to position [111, 0]
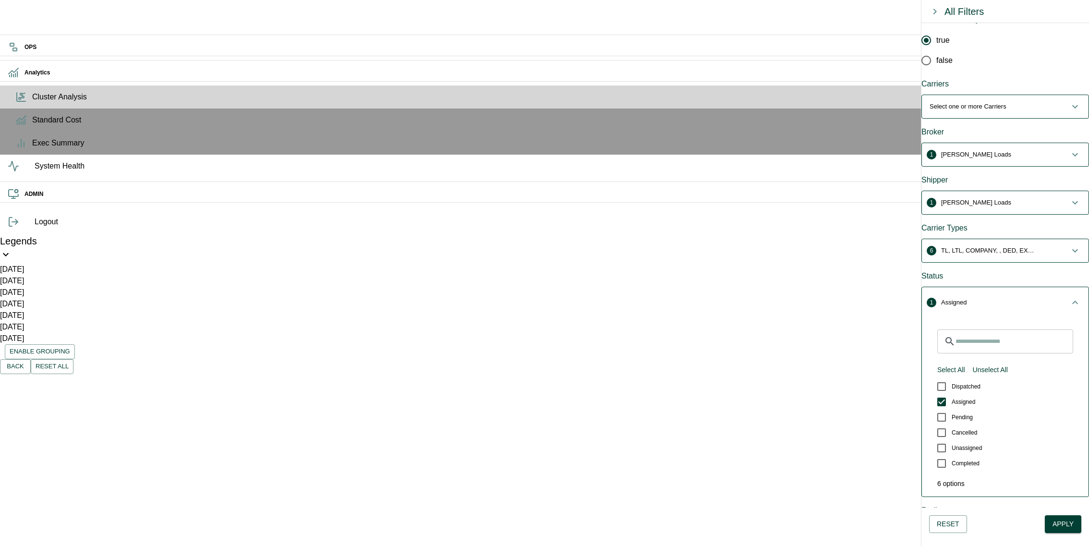
click at [1061, 519] on button "Apply" at bounding box center [1063, 524] width 37 height 18
click at [1021, 246] on p "TL, LTL, COMPANY, , DED, EXPEDITED GROUND" at bounding box center [989, 251] width 96 height 10
click at [967, 313] on button "Select All" at bounding box center [952, 322] width 36 height 18
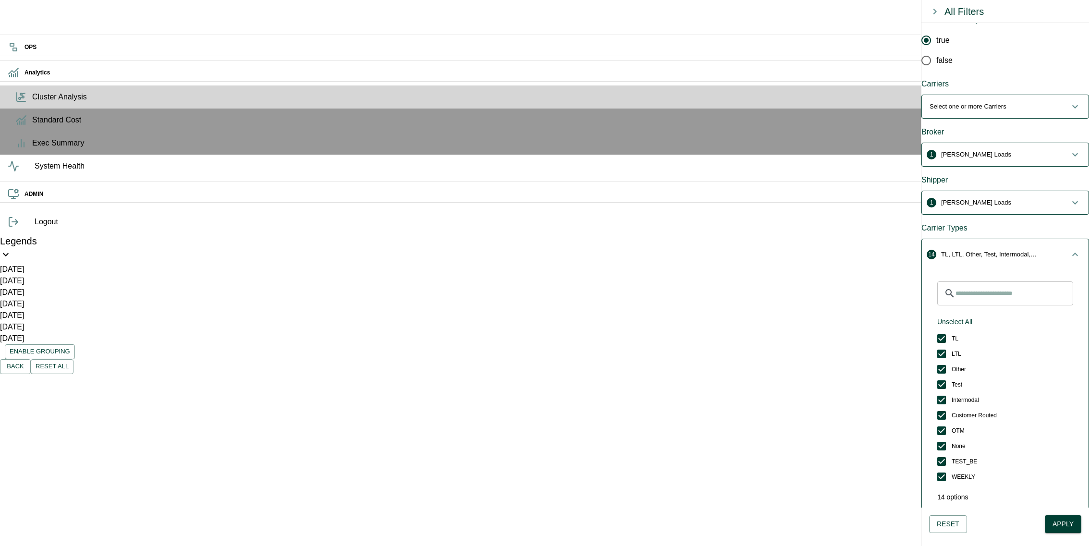
click at [967, 313] on button "Unselect All" at bounding box center [955, 322] width 43 height 18
click at [1024, 250] on span "2 TL, LTL" at bounding box center [1000, 255] width 140 height 10
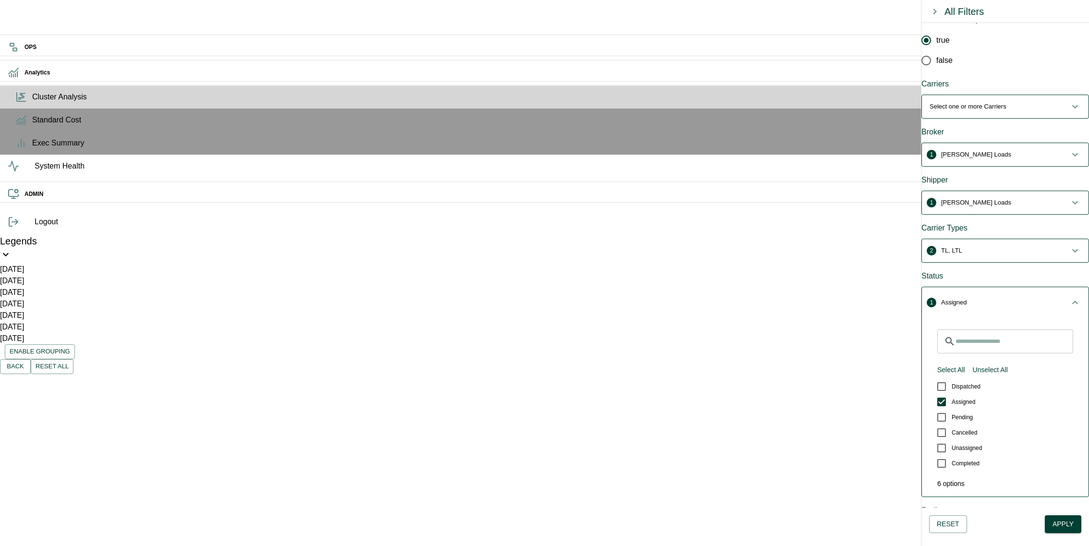
click at [1041, 287] on button "1 Assigned" at bounding box center [1005, 302] width 167 height 31
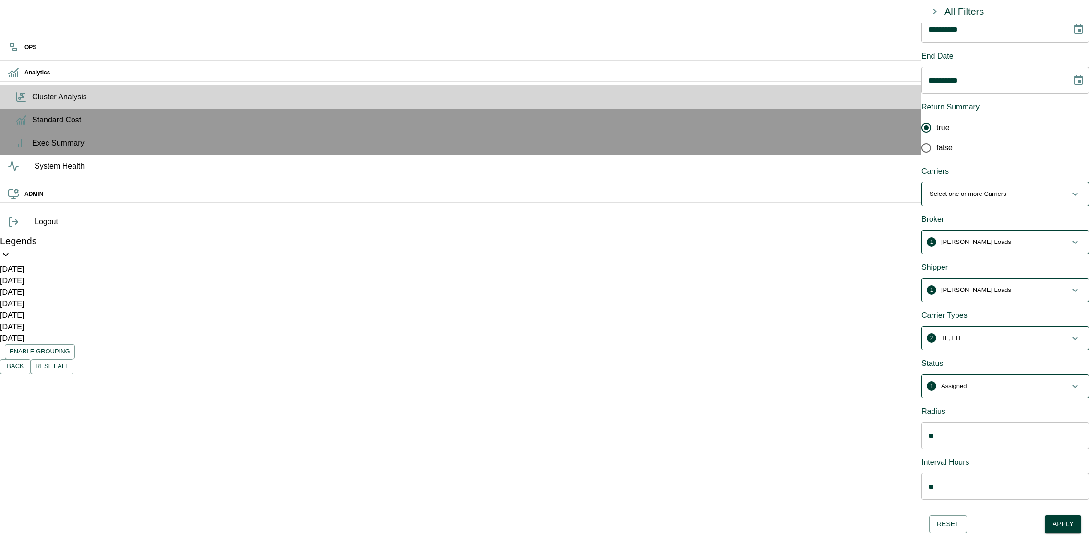
scroll to position [0, 0]
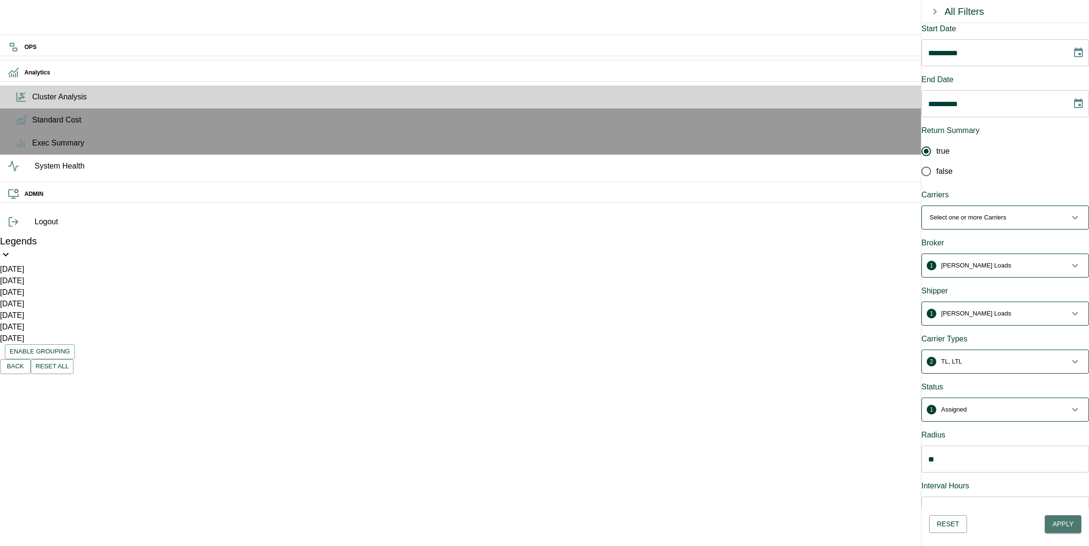
click at [1067, 516] on button "Apply" at bounding box center [1063, 524] width 37 height 18
click at [73, 359] on button "Reset All" at bounding box center [52, 366] width 43 height 15
click at [1010, 405] on span "1 Assigned" at bounding box center [1000, 410] width 140 height 10
click at [1010, 409] on span "1 Assigned" at bounding box center [1000, 414] width 140 height 10
click at [1067, 511] on div "Reset Apply" at bounding box center [1006, 524] width 168 height 33
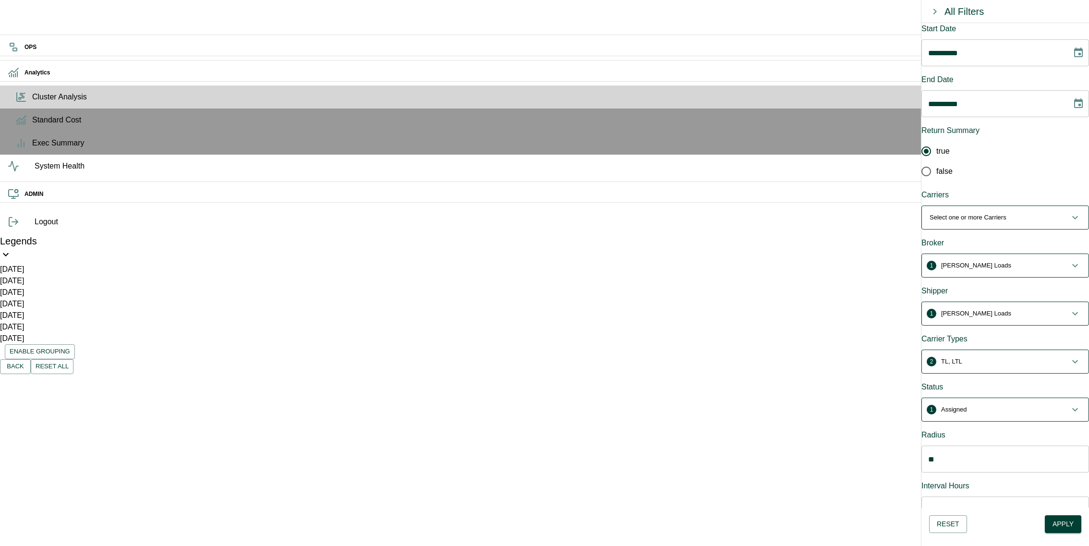
click at [1067, 519] on button "Apply" at bounding box center [1063, 524] width 37 height 18
click at [937, 213] on p "Select one or more Carriers" at bounding box center [968, 218] width 77 height 10
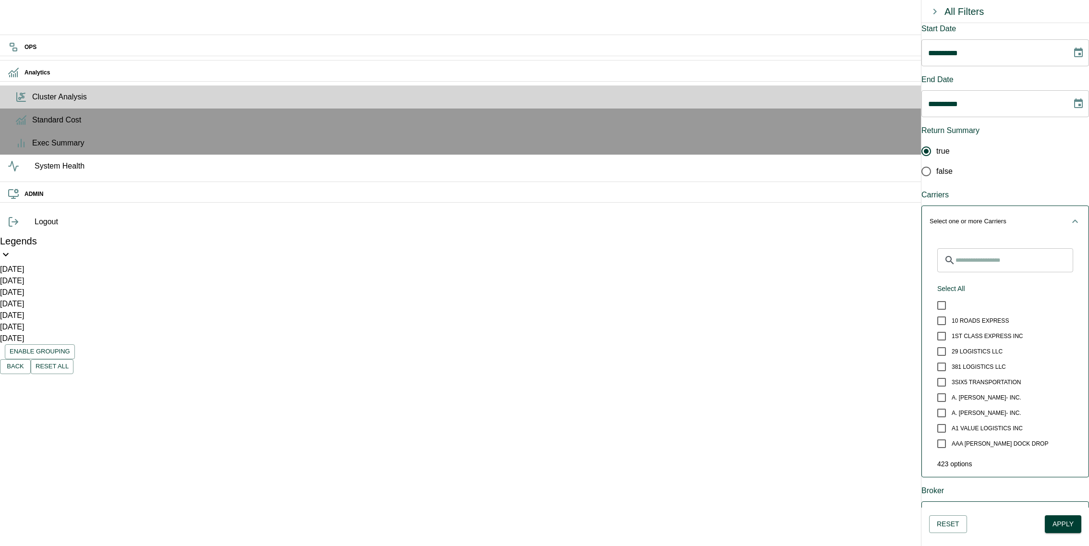
click at [965, 248] on input "Search for Carriers" at bounding box center [1015, 260] width 118 height 24
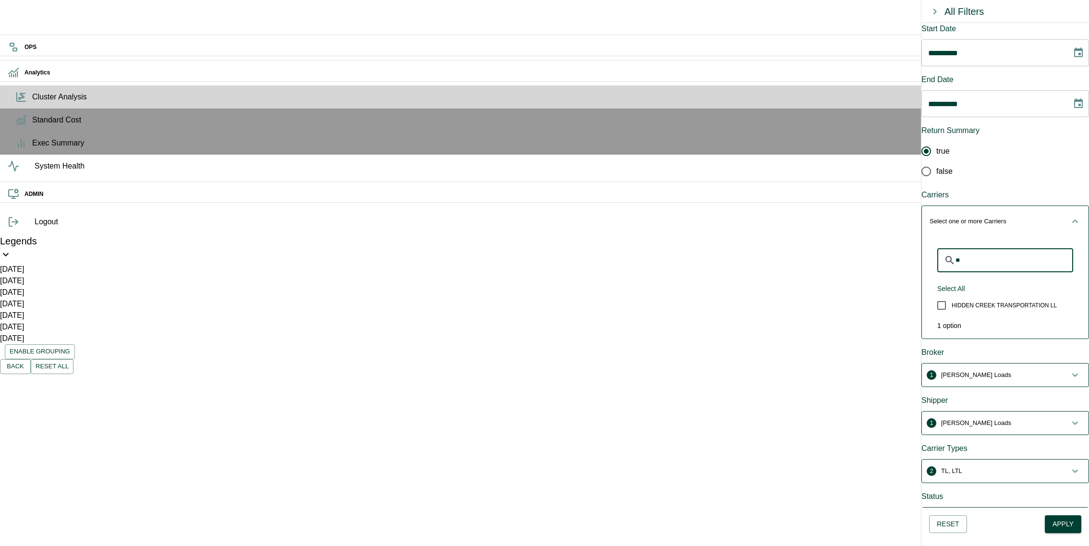
type input "*"
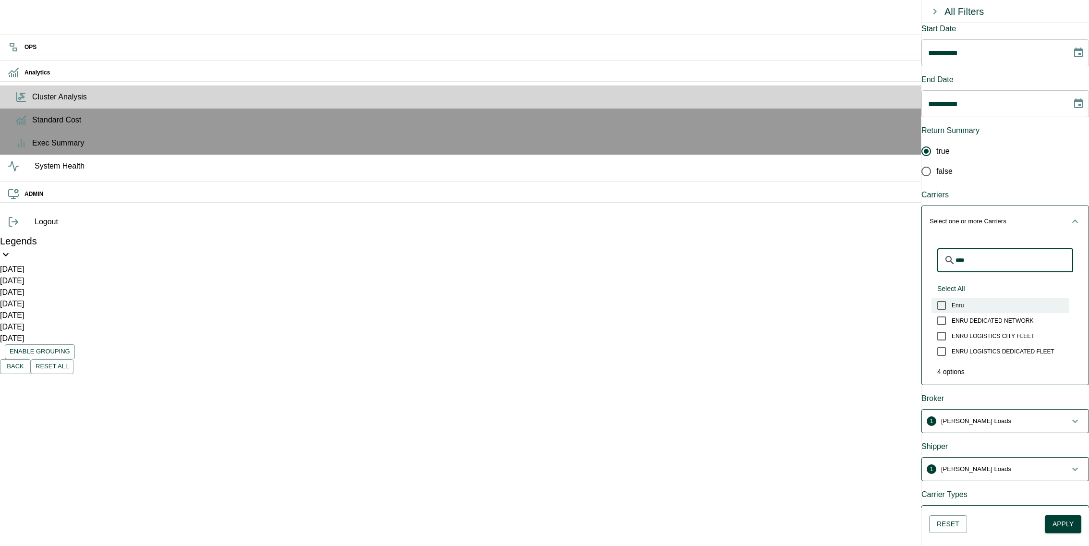
type input "****"
click at [980, 298] on label "Enru" at bounding box center [1000, 305] width 137 height 15
click at [1032, 211] on button "1 Enru" at bounding box center [1005, 221] width 167 height 31
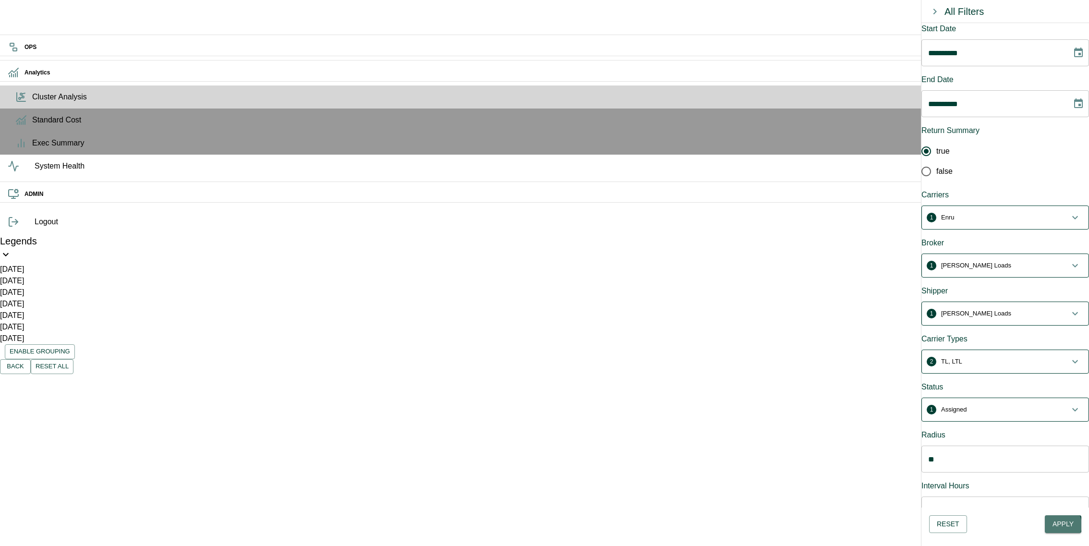
click at [1059, 525] on button "Apply" at bounding box center [1063, 524] width 37 height 18
click at [988, 213] on span "1 Enru" at bounding box center [1000, 218] width 140 height 10
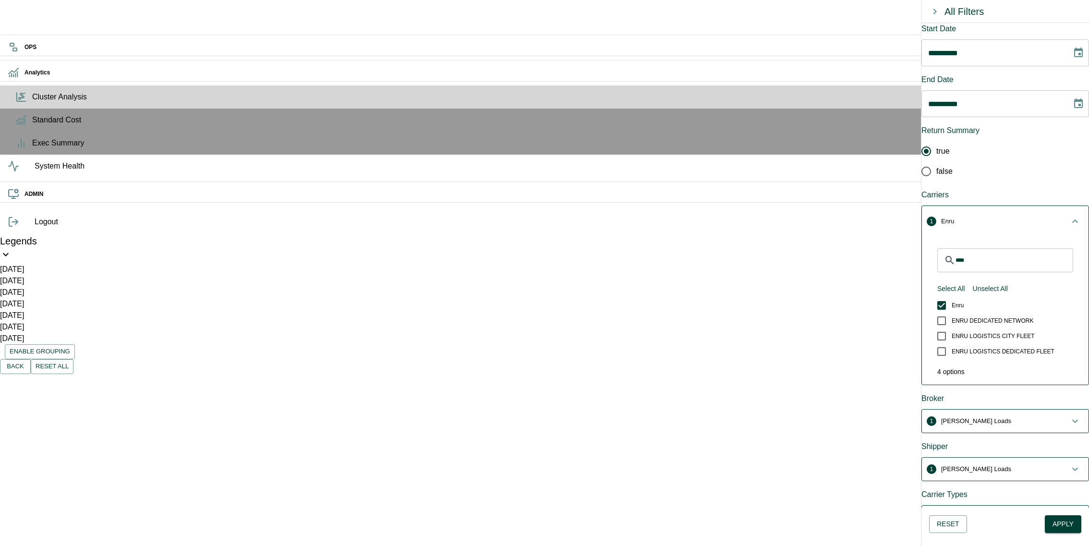
click at [998, 248] on input "****" at bounding box center [1015, 260] width 118 height 24
drag, startPoint x: 285, startPoint y: 140, endPoint x: 355, endPoint y: 138, distance: 70.1
click at [355, 482] on p "ID: CUS_QUAD_LOC_92199-SAT-false" at bounding box center [365, 488] width 247 height 12
copy p ": CUS_QUAD_LOC_92199-"
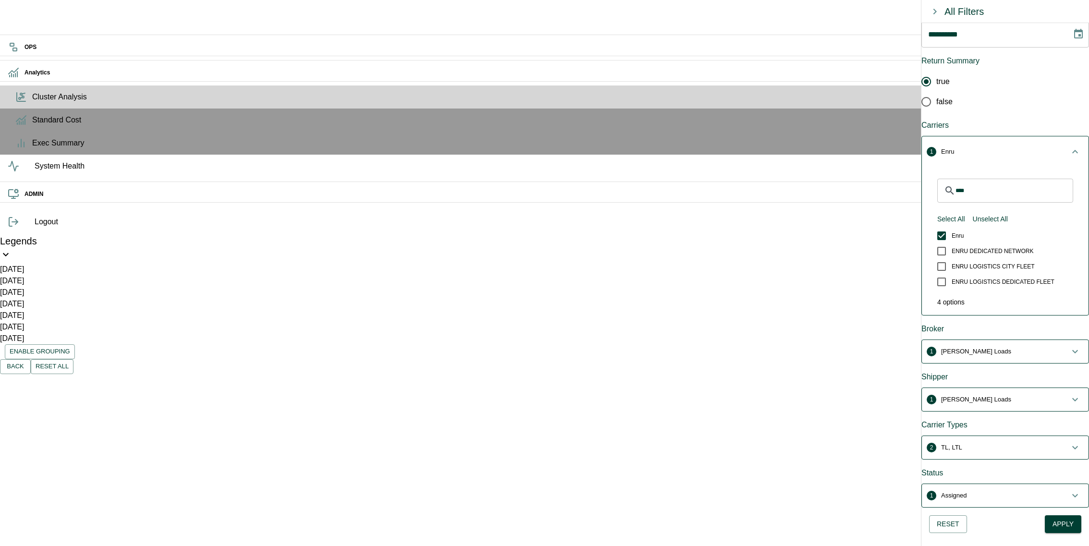
scroll to position [110, 0]
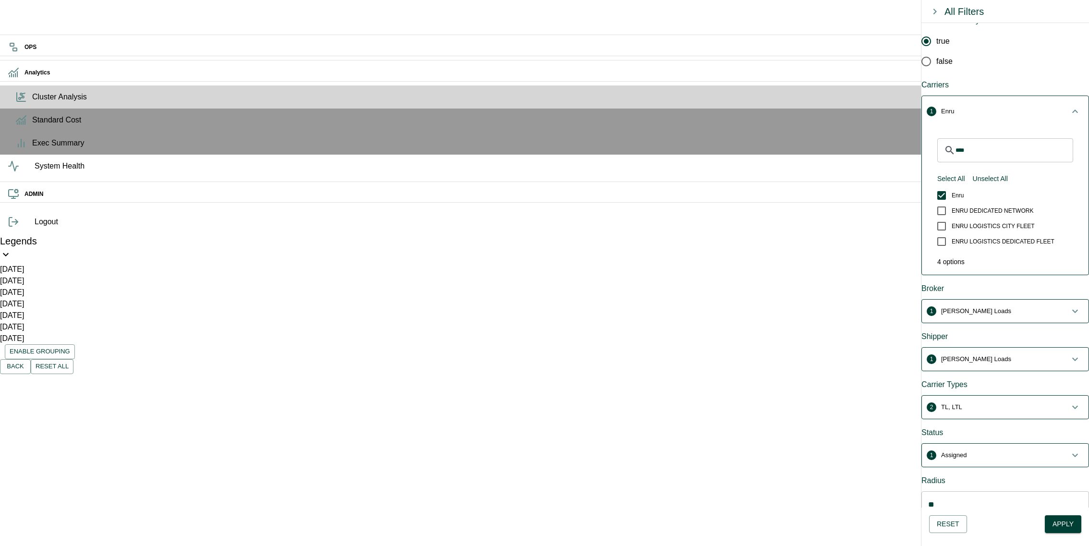
click at [1001, 450] on span "1 Assigned" at bounding box center [1000, 455] width 140 height 10
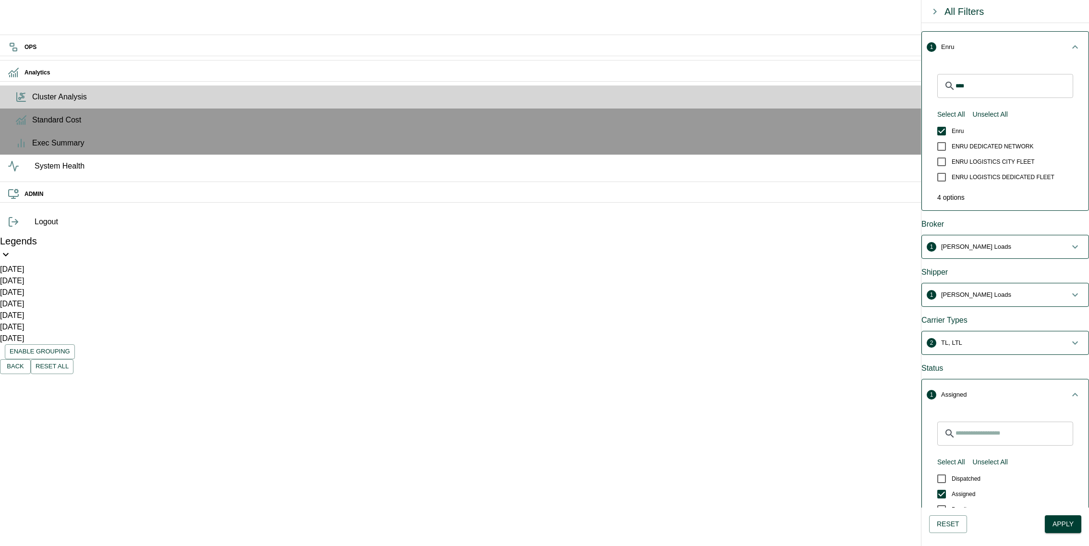
scroll to position [200, 0]
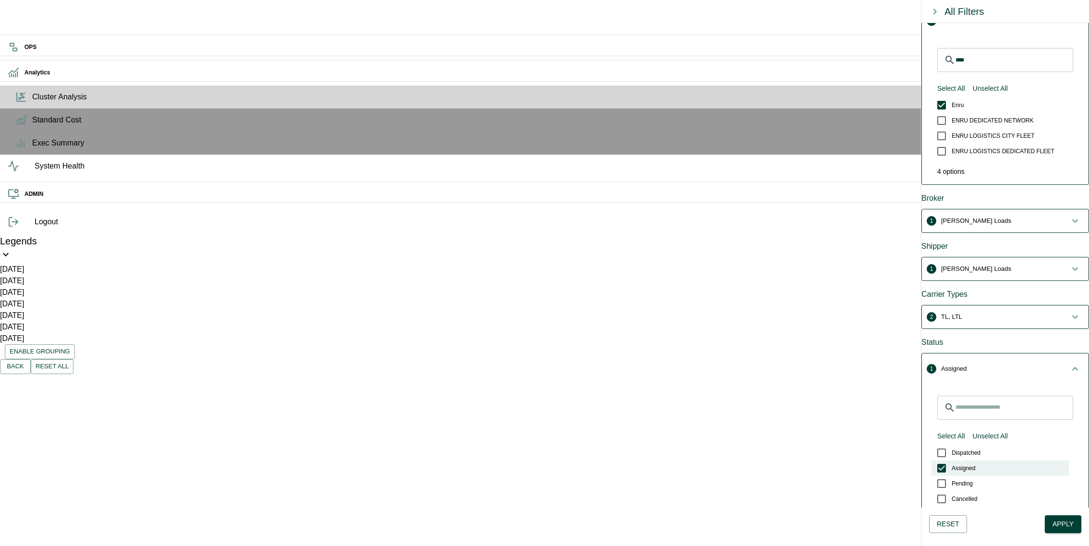
click at [961, 464] on span "Assigned" at bounding box center [964, 468] width 24 height 9
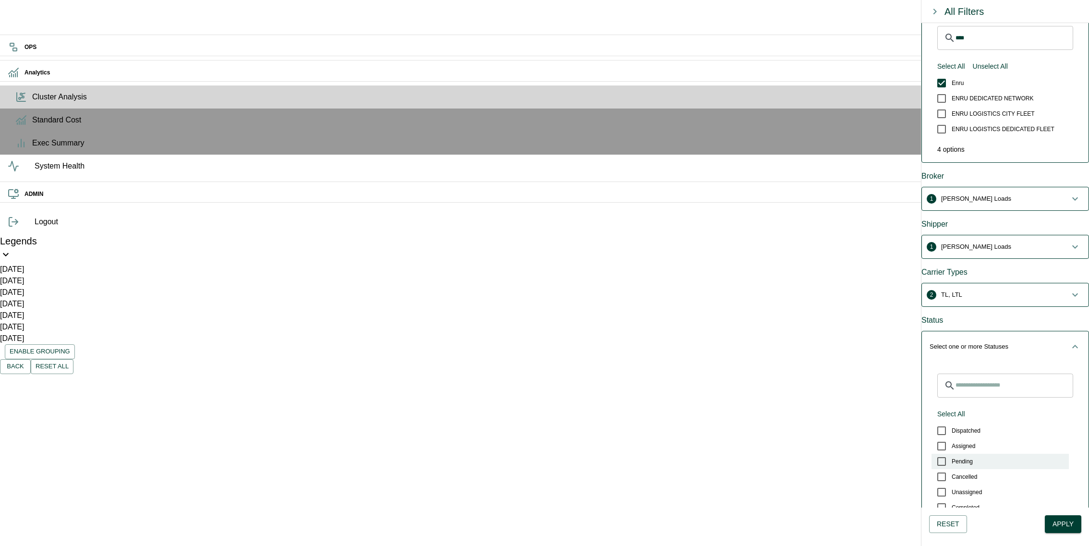
scroll to position [230, 0]
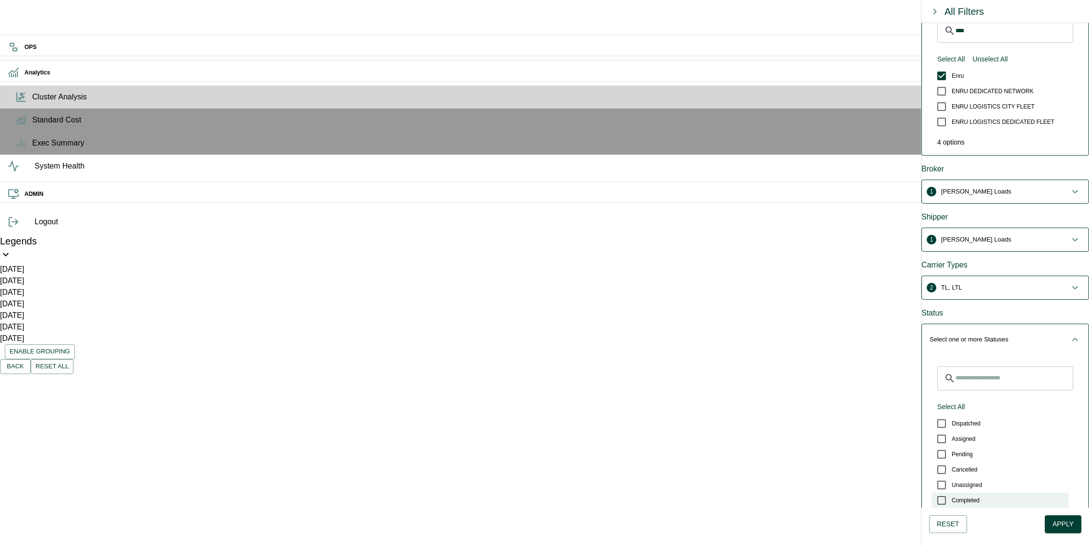
click at [988, 493] on label "Completed" at bounding box center [1000, 500] width 137 height 15
click at [1073, 519] on button "Apply" at bounding box center [1063, 524] width 37 height 18
click at [1019, 283] on span "2 TL, LTL" at bounding box center [1000, 288] width 140 height 10
click at [1019, 287] on span "2 TL, LTL" at bounding box center [1000, 292] width 140 height 10
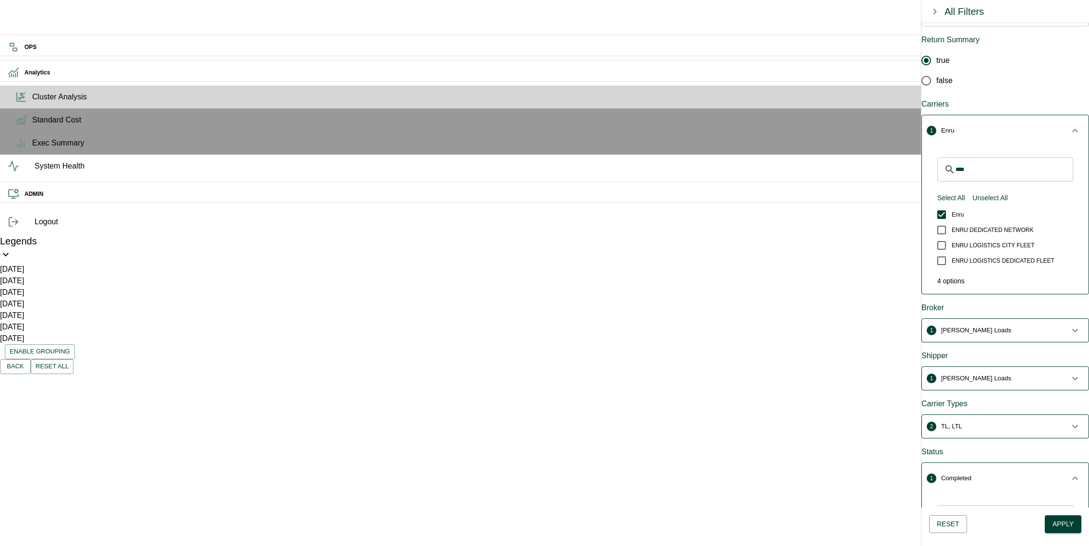
scroll to position [0, 0]
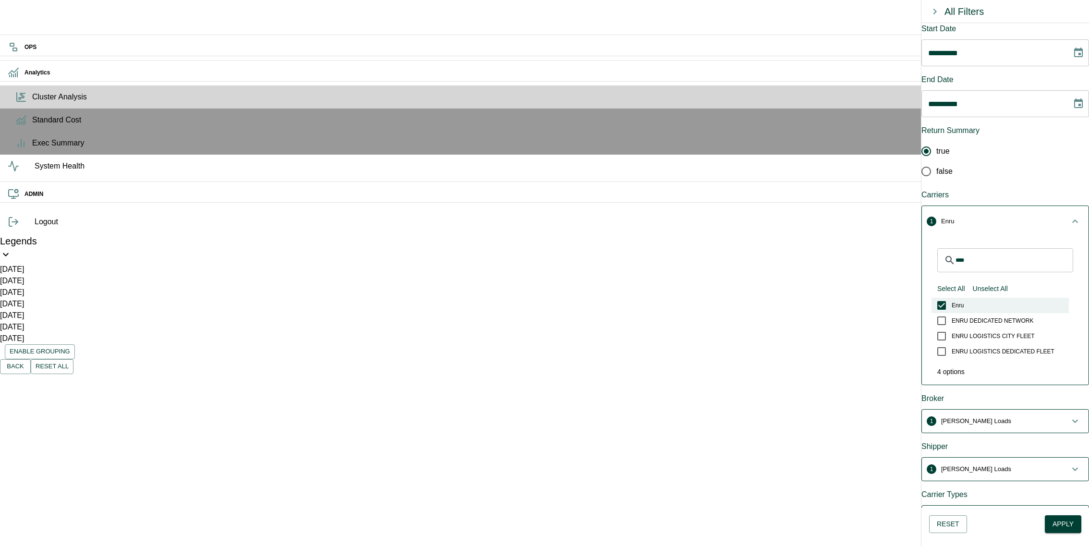
click at [960, 298] on label "Enru" at bounding box center [1000, 305] width 137 height 15
click at [1019, 217] on span "Select one or more Carriers" at bounding box center [1000, 222] width 140 height 10
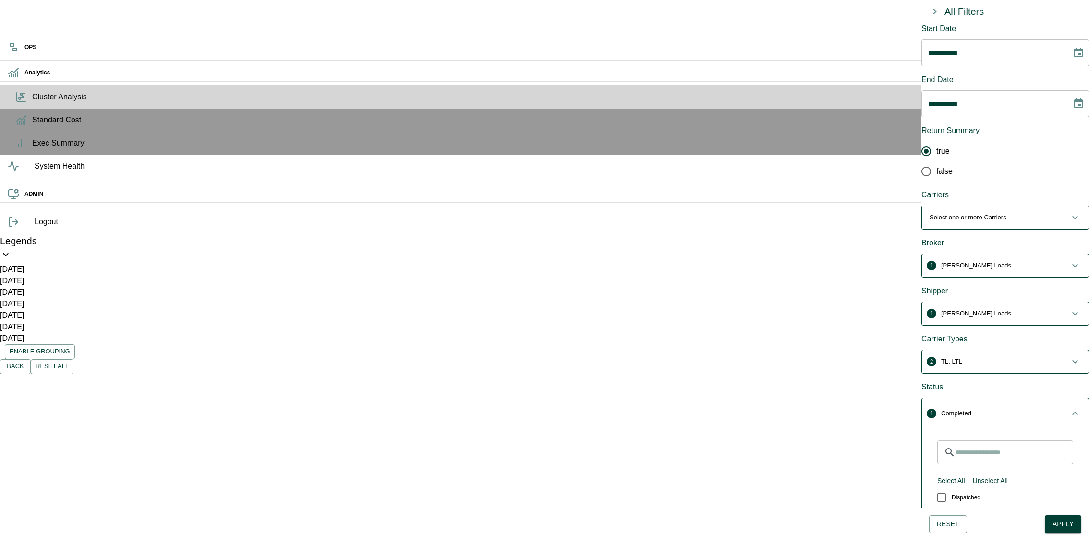
click at [1077, 525] on button "Apply" at bounding box center [1063, 524] width 37 height 18
click at [958, 472] on button "Select All" at bounding box center [952, 481] width 36 height 18
click at [1067, 529] on button "Apply" at bounding box center [1063, 524] width 37 height 18
click at [981, 398] on button "6 Dispatched, Assigned, Pending, Cancelled, Unassigned, Completed" at bounding box center [1005, 413] width 167 height 31
click at [981, 398] on button "6 Dispatched, Assigned, Pending, Cancelled, Unassigned, Completed" at bounding box center [1005, 409] width 167 height 23
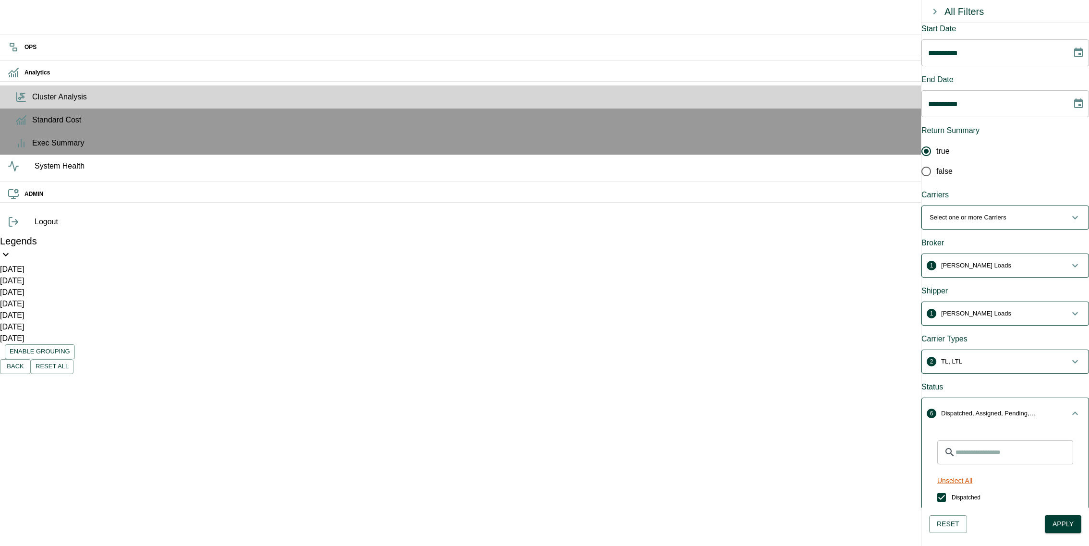
click at [972, 472] on button "Unselect All" at bounding box center [955, 481] width 43 height 18
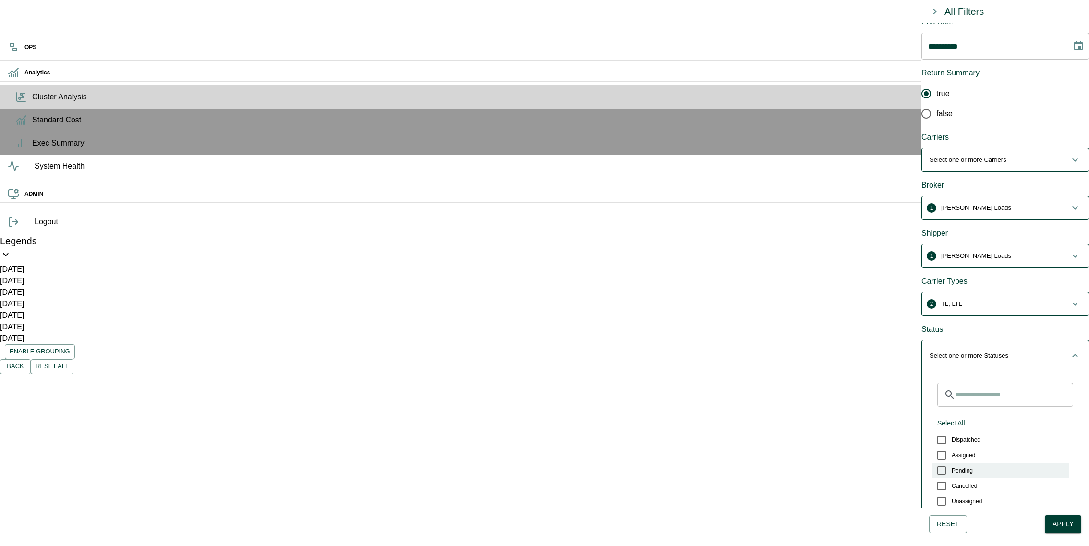
scroll to position [67, 0]
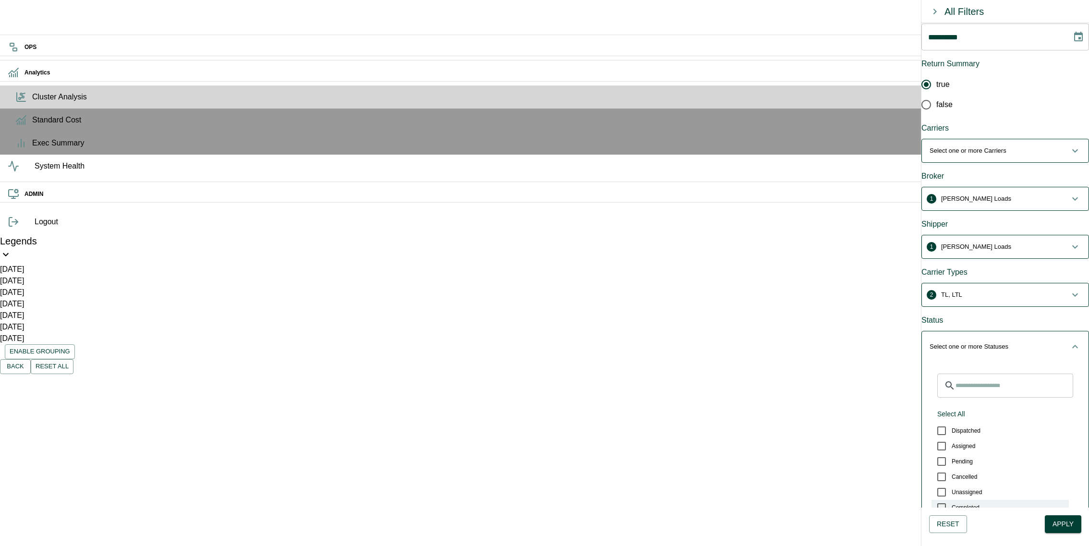
click at [1000, 500] on label "Completed" at bounding box center [1000, 507] width 137 height 15
click at [1062, 528] on button "Apply" at bounding box center [1063, 524] width 37 height 18
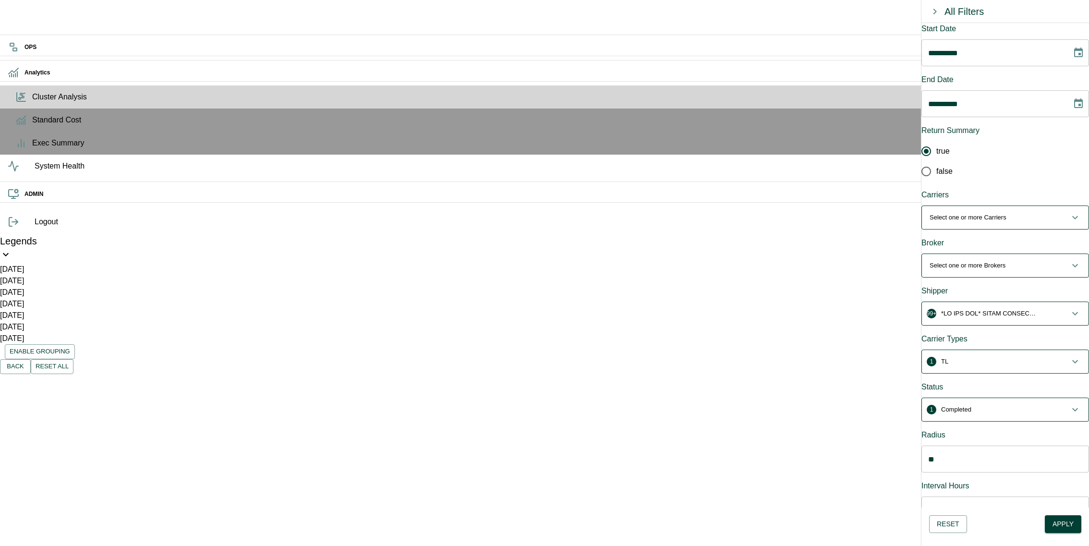
click at [1028, 405] on span "1 Completed" at bounding box center [1000, 410] width 140 height 10
click at [1028, 409] on span "1 Completed" at bounding box center [1000, 414] width 140 height 10
click at [1036, 309] on p "button" at bounding box center [989, 314] width 96 height 10
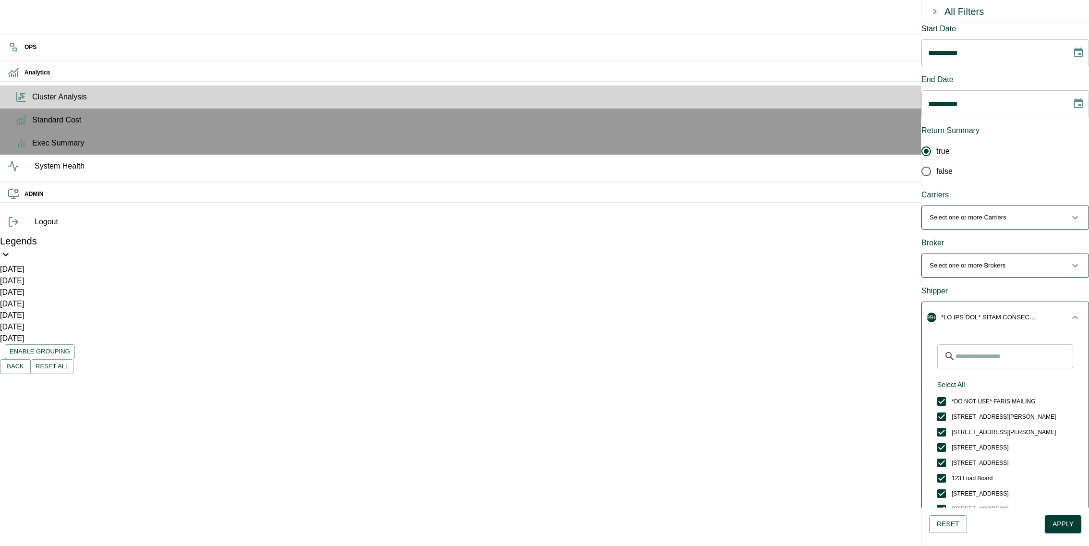
click at [991, 344] on input "Search for Shippers" at bounding box center [1015, 356] width 118 height 24
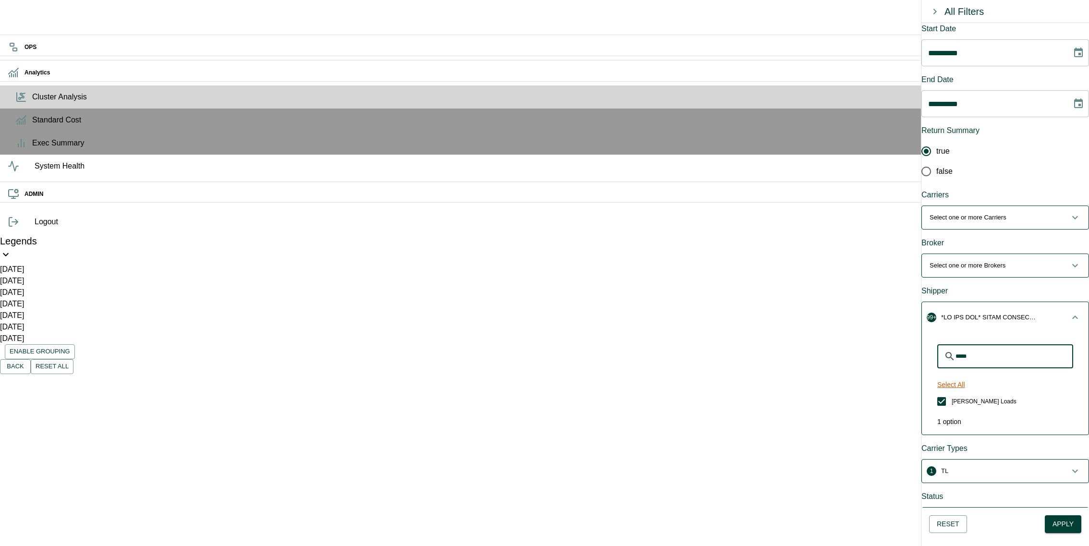
type input "*****"
click at [956, 376] on button "Select All" at bounding box center [952, 385] width 36 height 18
click at [956, 376] on button "Unselect All" at bounding box center [955, 385] width 43 height 18
click at [969, 394] on label "[PERSON_NAME] Loads" at bounding box center [1000, 401] width 137 height 15
click at [1006, 261] on p "Select one or more Brokers" at bounding box center [968, 266] width 76 height 10
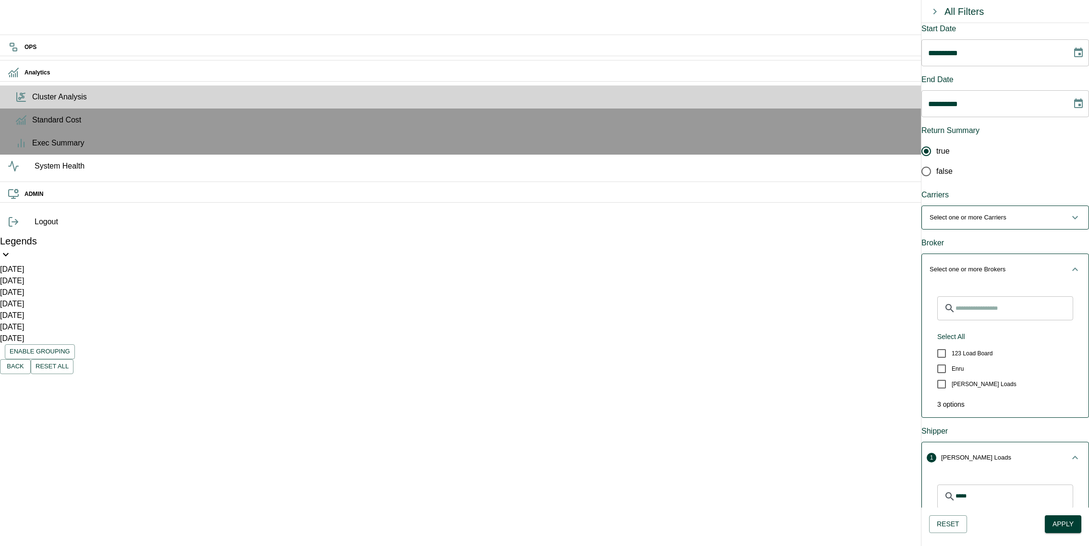
click at [991, 296] on input "Search for Brokers" at bounding box center [1015, 308] width 118 height 24
click at [979, 380] on span "[PERSON_NAME] Loads" at bounding box center [984, 384] width 65 height 9
click at [1004, 254] on button "1 [PERSON_NAME] Loads" at bounding box center [1005, 269] width 167 height 31
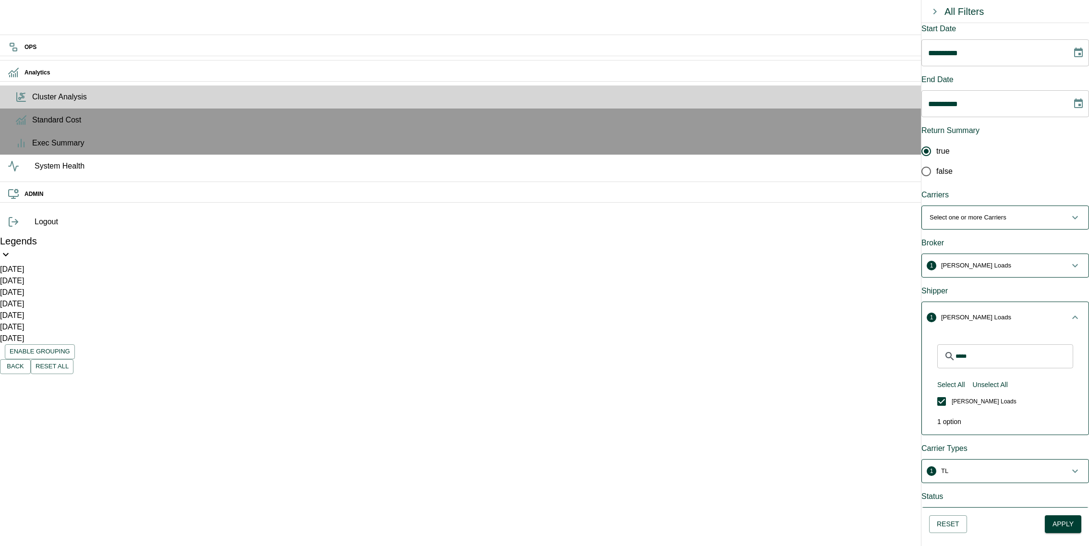
click at [1011, 313] on span "1 [PERSON_NAME] Loads" at bounding box center [1000, 318] width 140 height 10
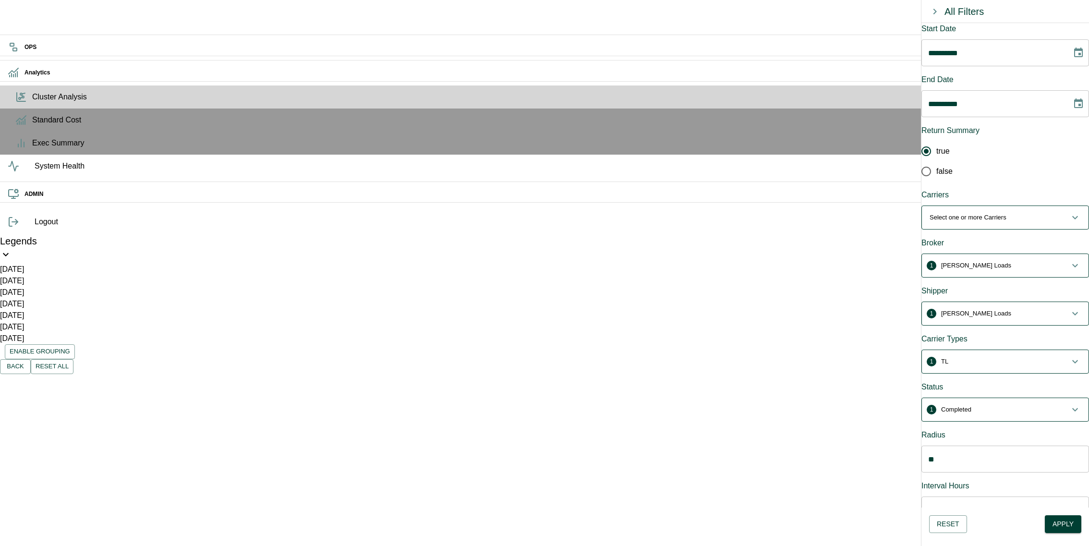
click at [1079, 60] on button "Choose date, selected date is Aug 10, 2025" at bounding box center [1078, 52] width 19 height 19
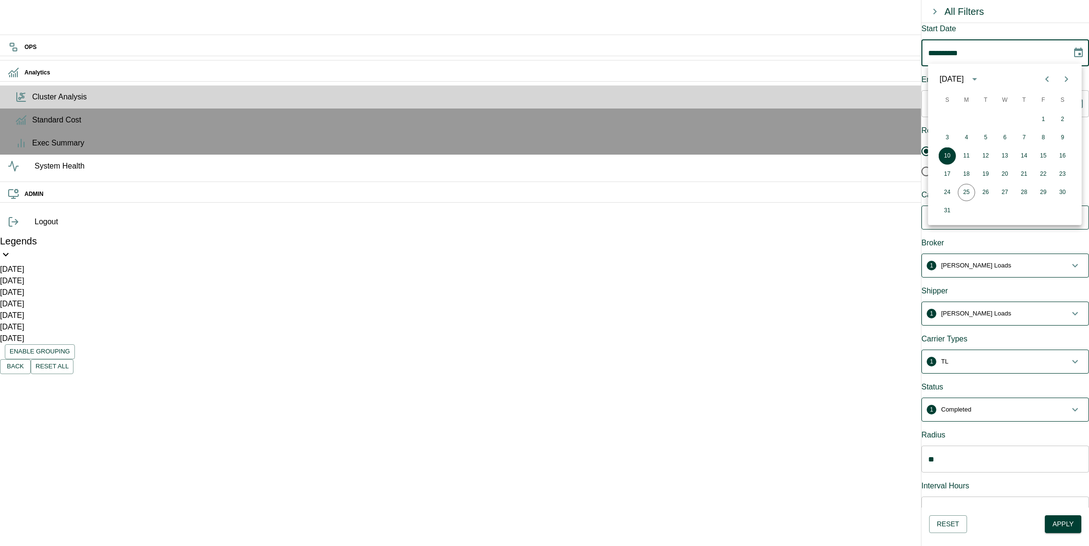
click at [983, 77] on button "calendar view is open, switch to year view" at bounding box center [975, 79] width 16 height 16
click at [982, 154] on button "2025" at bounding box center [986, 158] width 35 height 17
click at [1043, 75] on icon "Previous month" at bounding box center [1048, 79] width 12 height 12
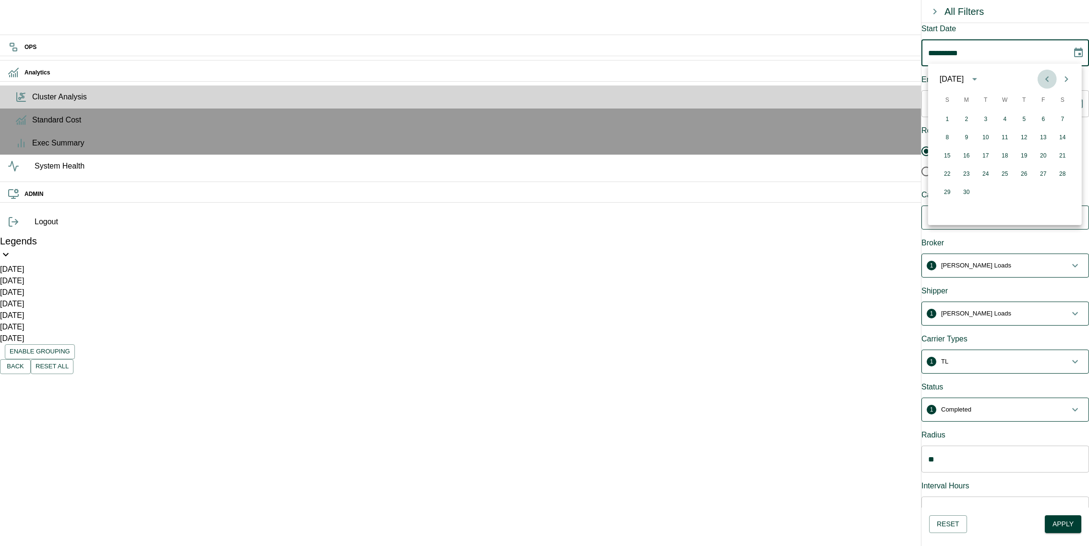
click at [1043, 75] on icon "Previous month" at bounding box center [1048, 79] width 12 height 12
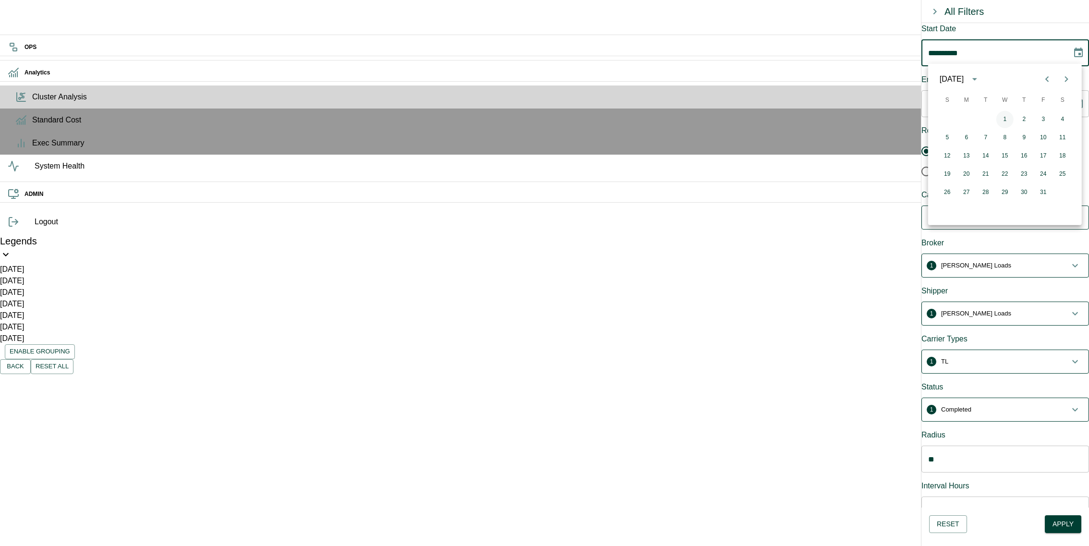
click at [1005, 118] on button "1" at bounding box center [1005, 119] width 17 height 17
type input "**********"
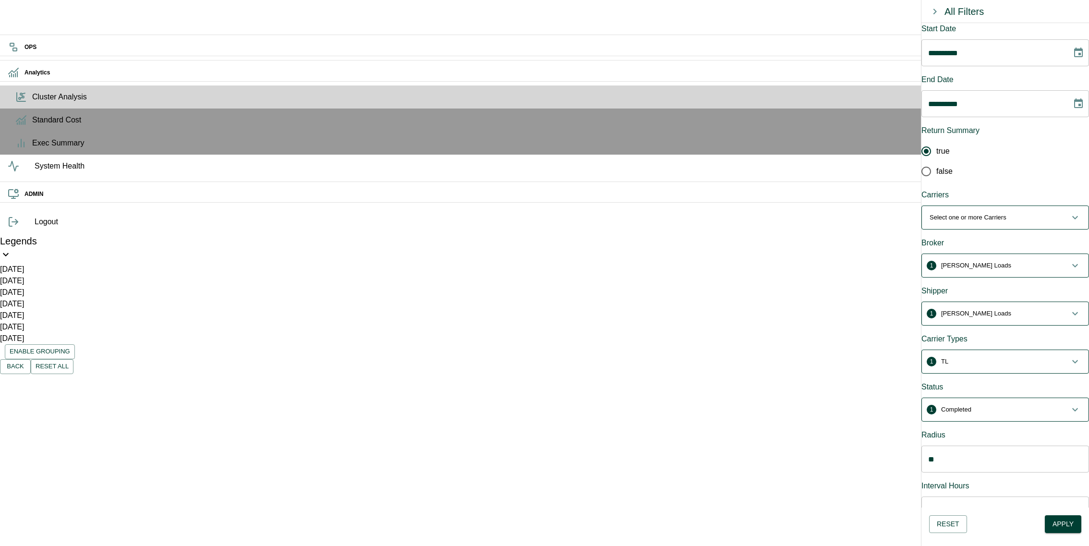
click at [1009, 23] on div "**********" at bounding box center [1006, 265] width 168 height 485
click at [986, 357] on span "1 TL" at bounding box center [1000, 362] width 140 height 10
click at [997, 350] on button "2 TL, LTL" at bounding box center [1005, 365] width 167 height 31
click at [1054, 513] on div "Reset Apply" at bounding box center [1006, 524] width 168 height 33
click at [1063, 521] on button "Apply" at bounding box center [1063, 524] width 37 height 18
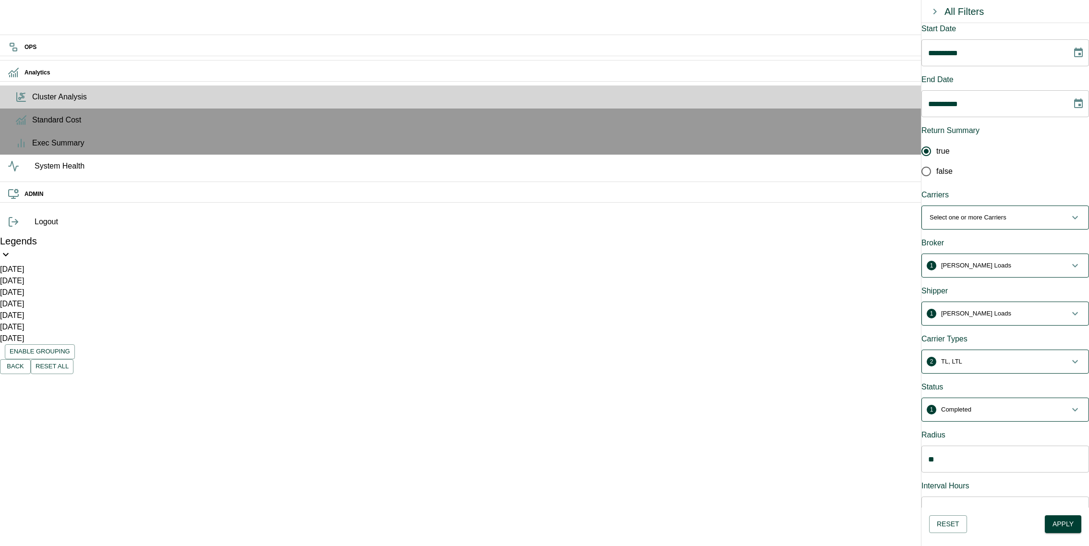
scroll to position [44, 0]
